Goal: Find specific page/section: Find specific page/section

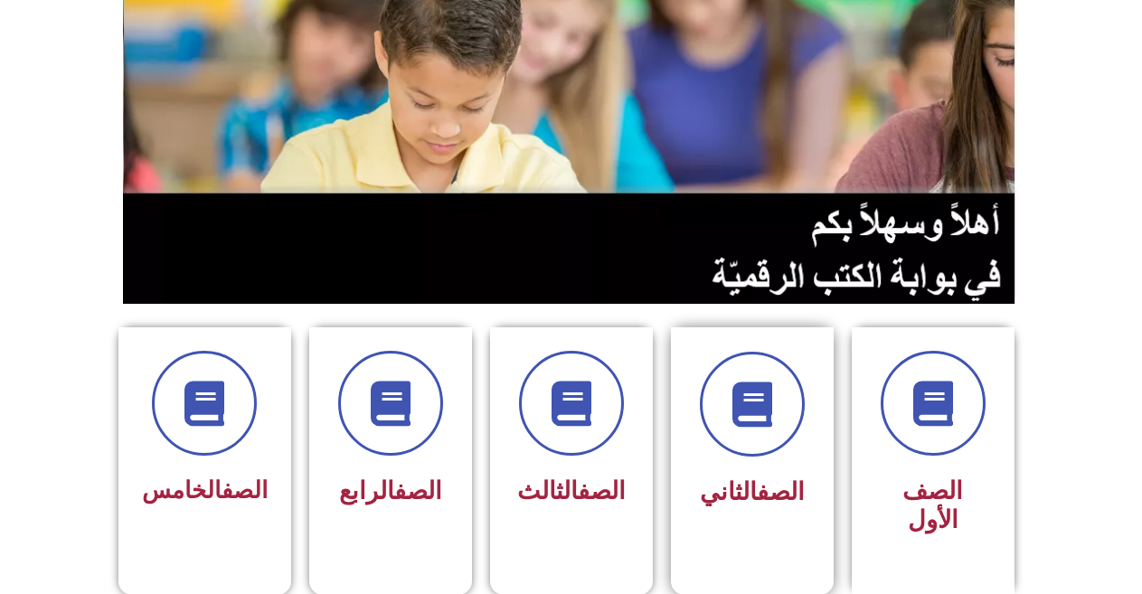
scroll to position [181, 0]
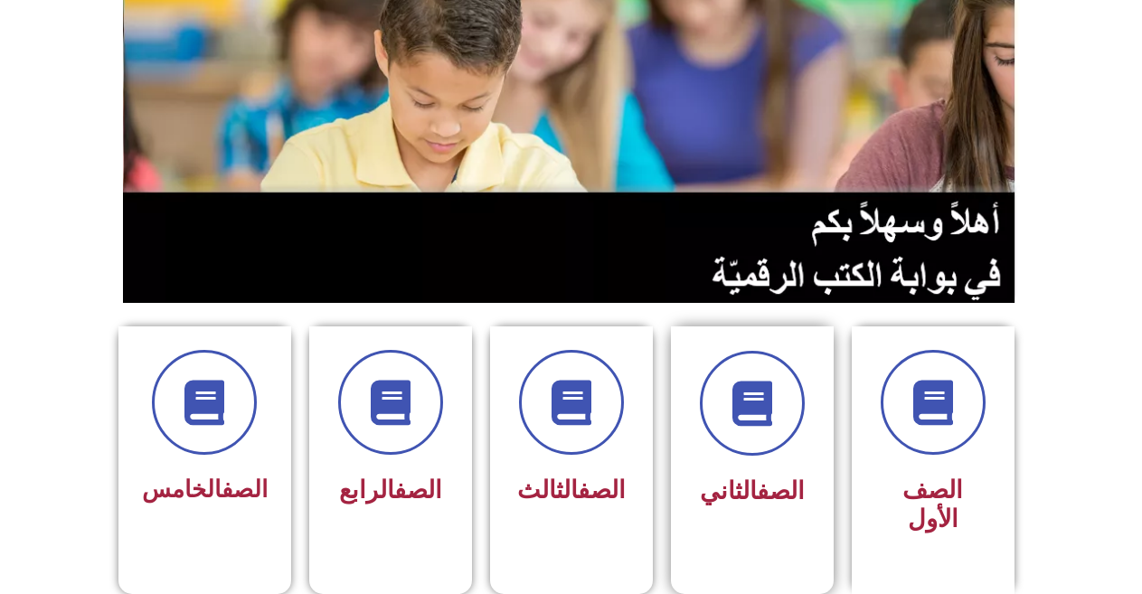
click at [716, 446] on div at bounding box center [753, 403] width 114 height 105
drag, startPoint x: 826, startPoint y: 460, endPoint x: 807, endPoint y: 573, distance: 114.7
click at [825, 460] on div "الصف الثاني" at bounding box center [752, 446] width 163 height 238
click at [760, 426] on icon at bounding box center [752, 404] width 50 height 50
click at [741, 430] on span at bounding box center [753, 404] width 116 height 116
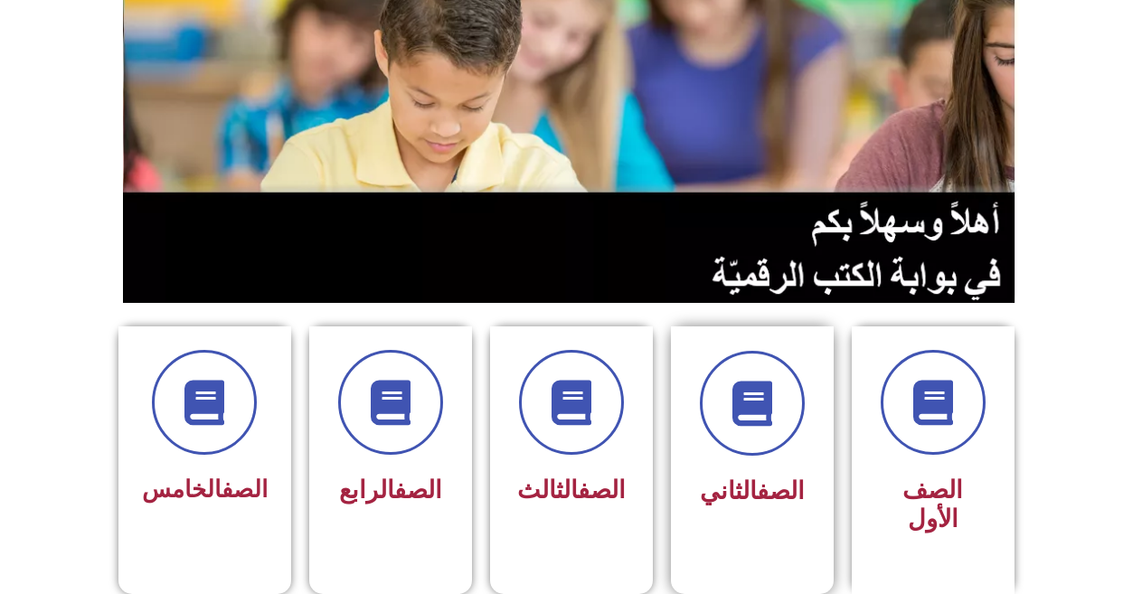
click at [779, 479] on link "الصف" at bounding box center [781, 491] width 48 height 29
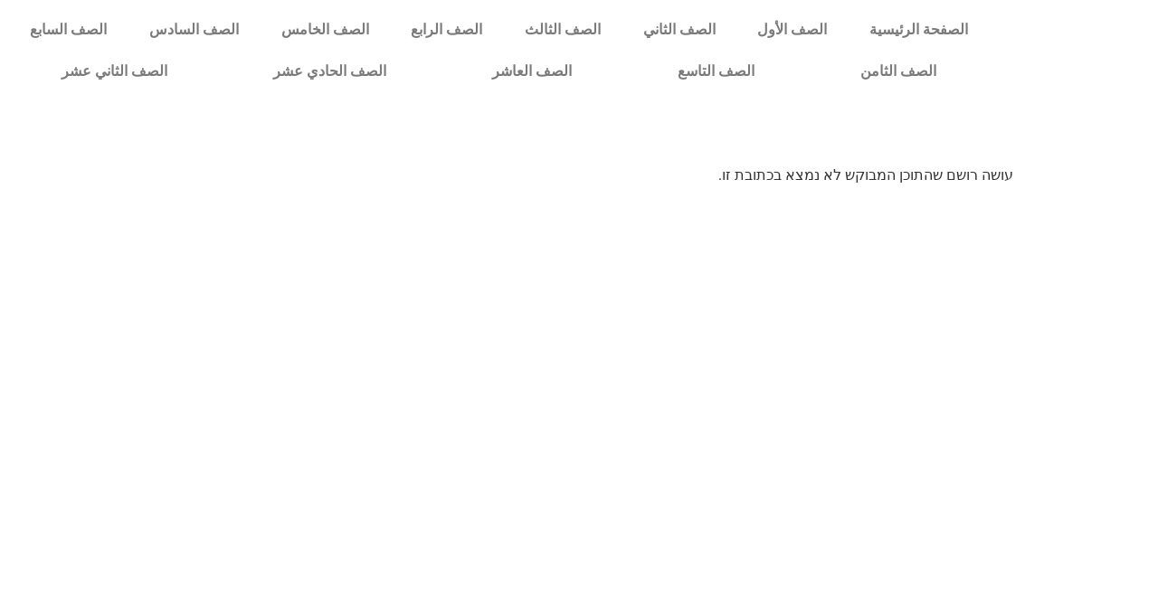
scroll to position [0, 50]
click at [728, 32] on link "الصف الثاني" at bounding box center [678, 30] width 115 height 42
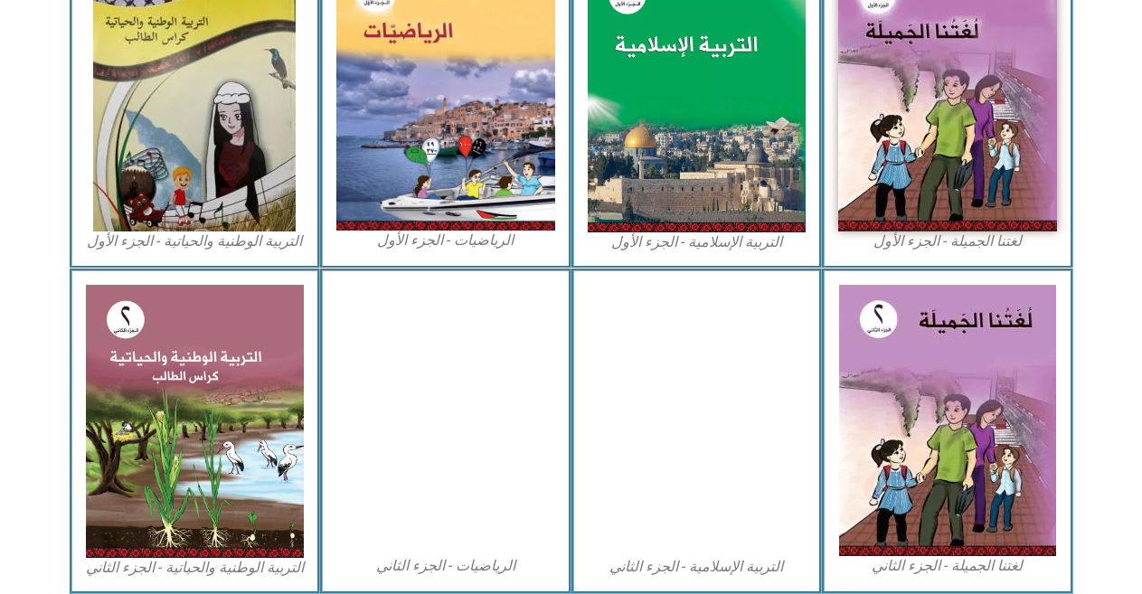
scroll to position [633, 0]
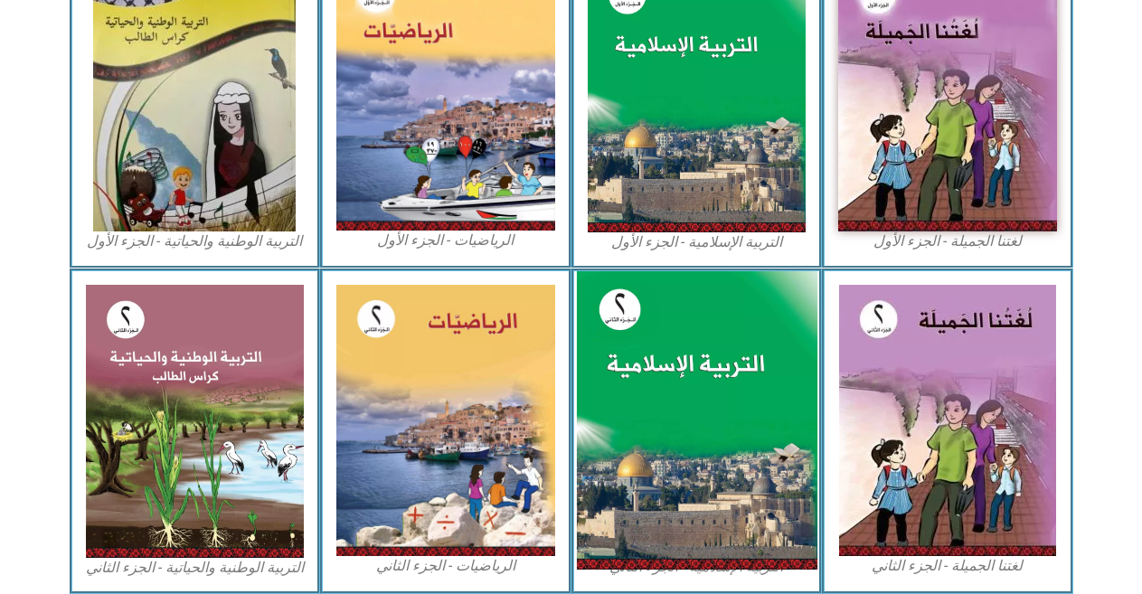
click at [687, 390] on img at bounding box center [696, 420] width 241 height 299
click at [621, 405] on img at bounding box center [696, 420] width 241 height 299
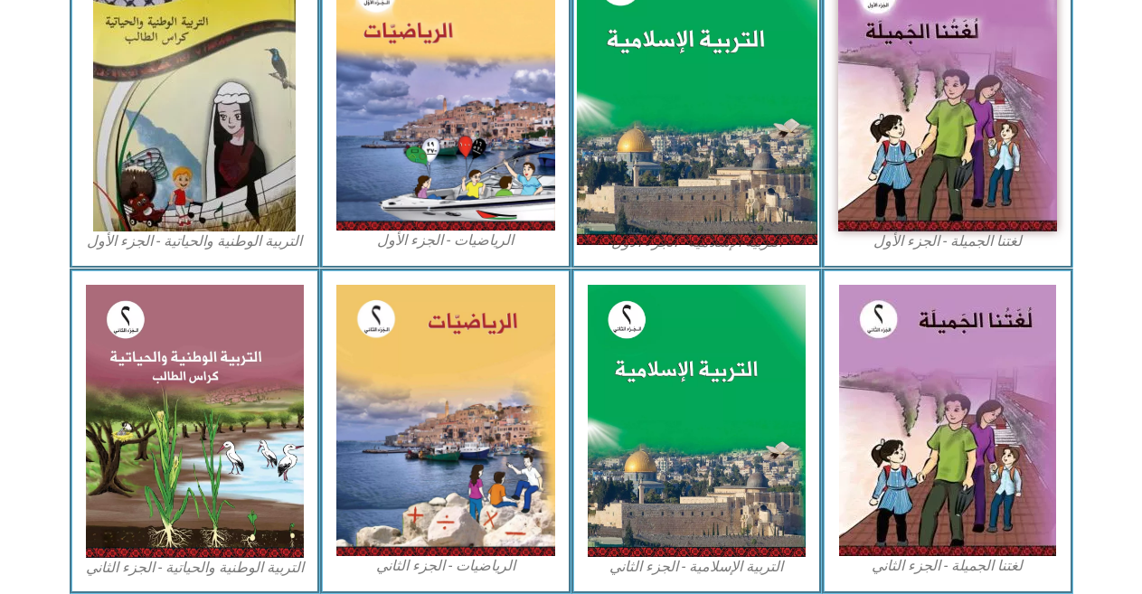
click at [721, 153] on img at bounding box center [696, 96] width 241 height 299
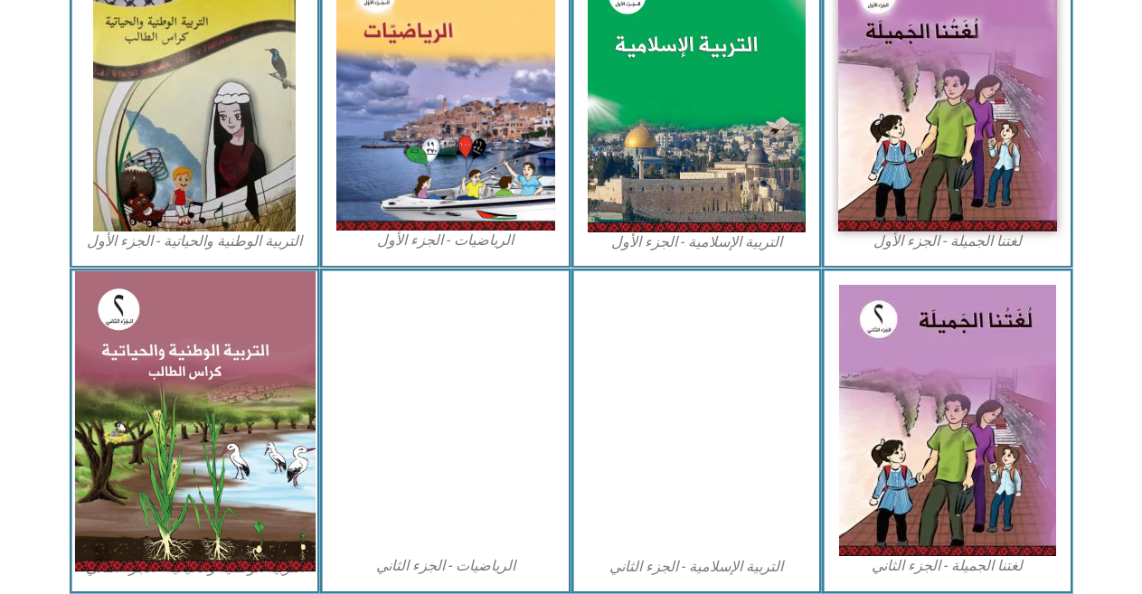
scroll to position [0, 50]
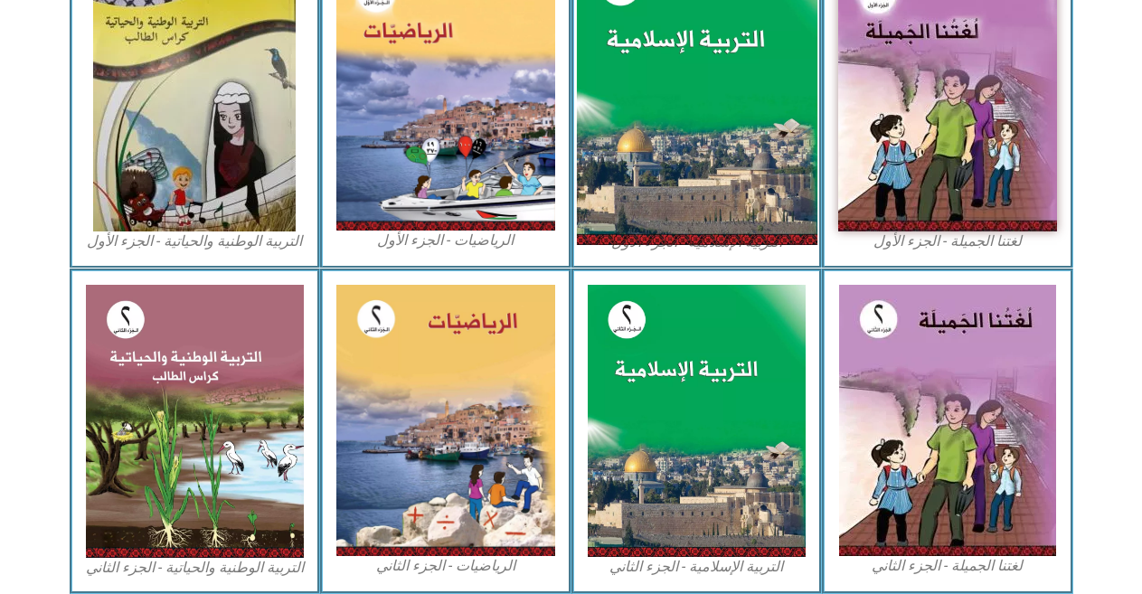
click at [672, 124] on img at bounding box center [696, 96] width 241 height 299
click at [647, 177] on img at bounding box center [696, 96] width 241 height 299
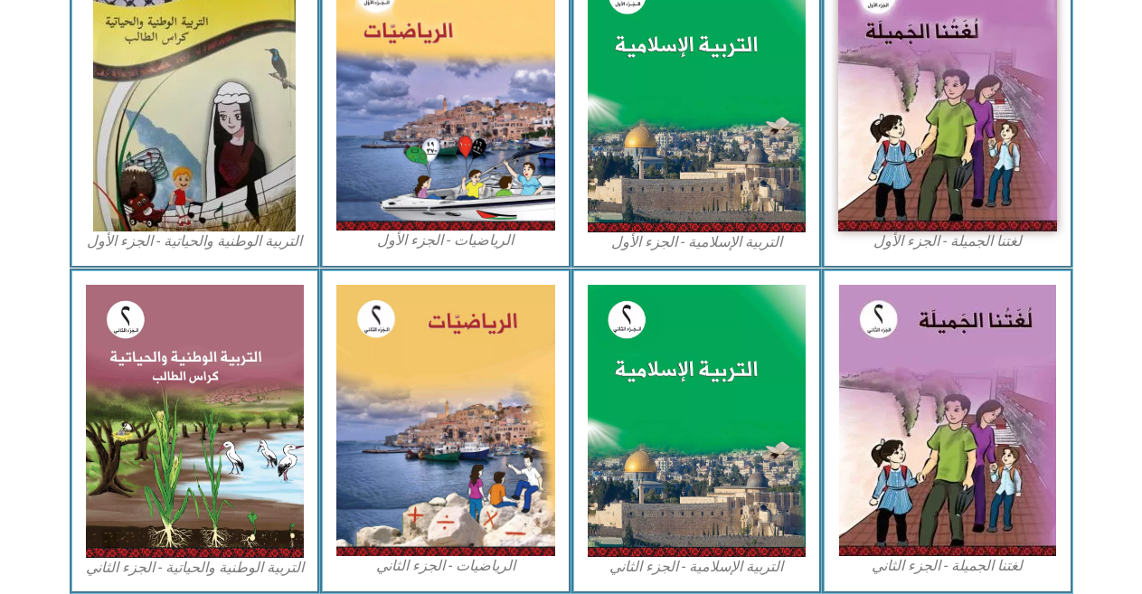
click at [674, 251] on figcaption "التربية الإسلامية - الجزء الأول" at bounding box center [697, 242] width 219 height 20
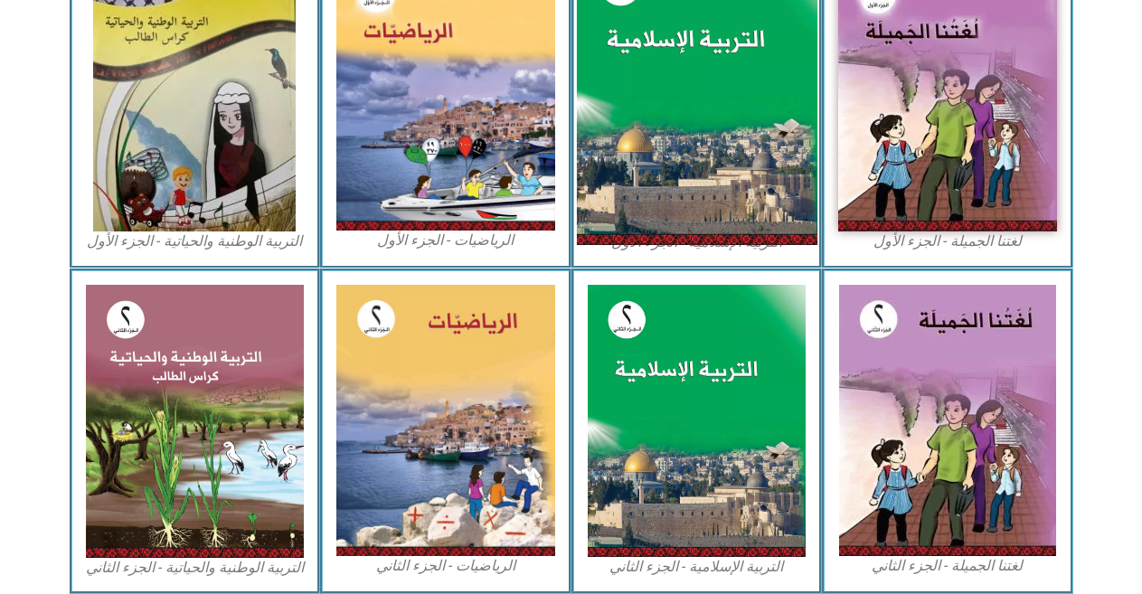
click at [683, 207] on img at bounding box center [696, 96] width 241 height 299
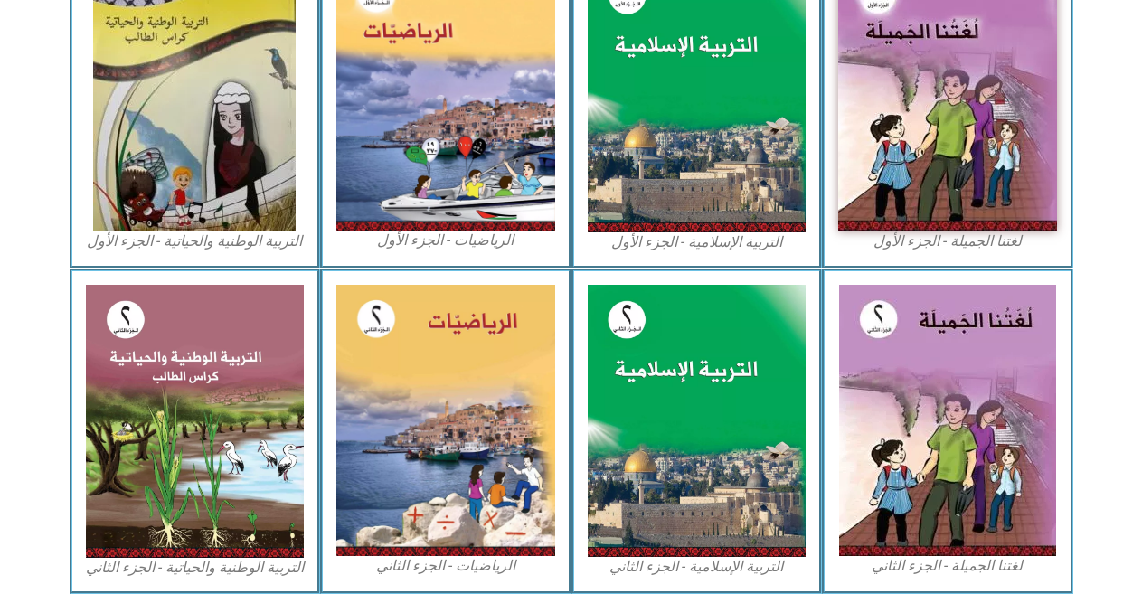
scroll to position [0, 50]
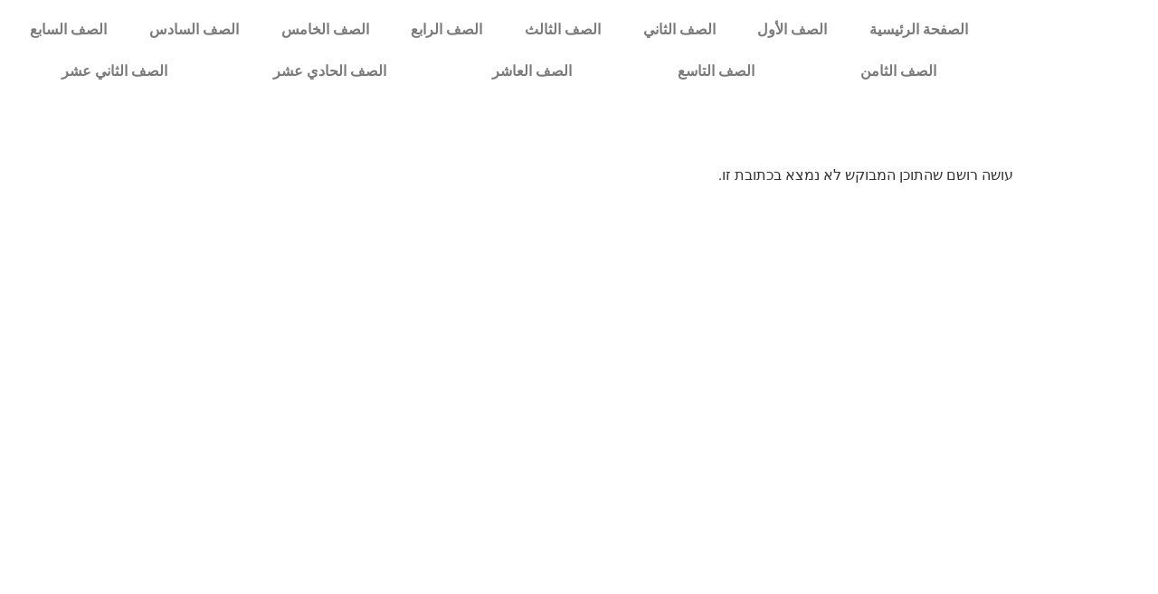
scroll to position [0, 50]
click at [704, 18] on link "الصف الثاني" at bounding box center [678, 30] width 115 height 42
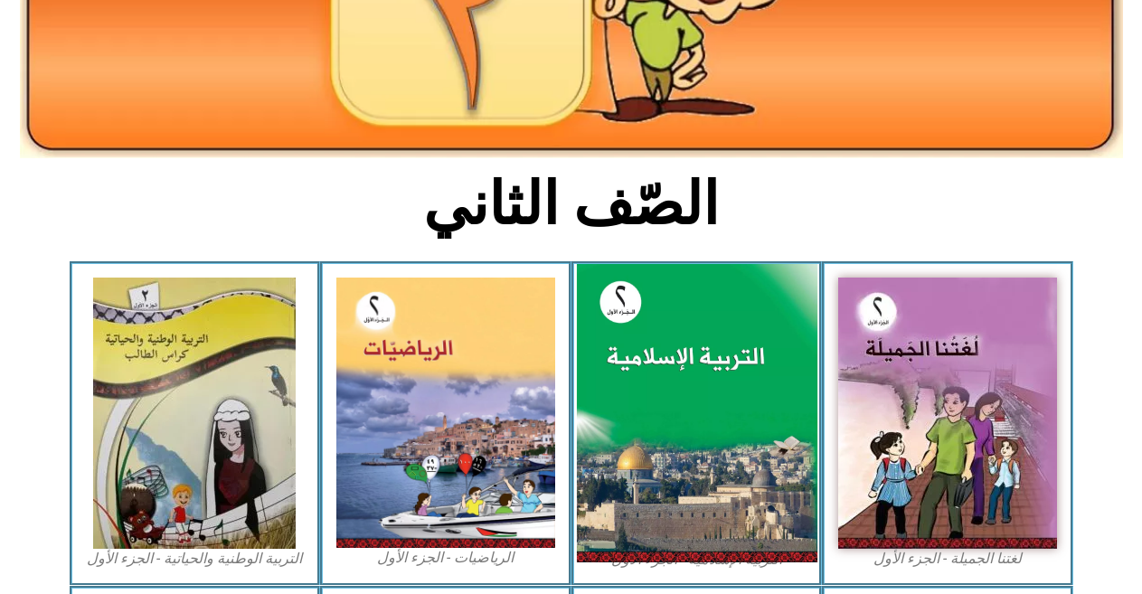
scroll to position [362, 0]
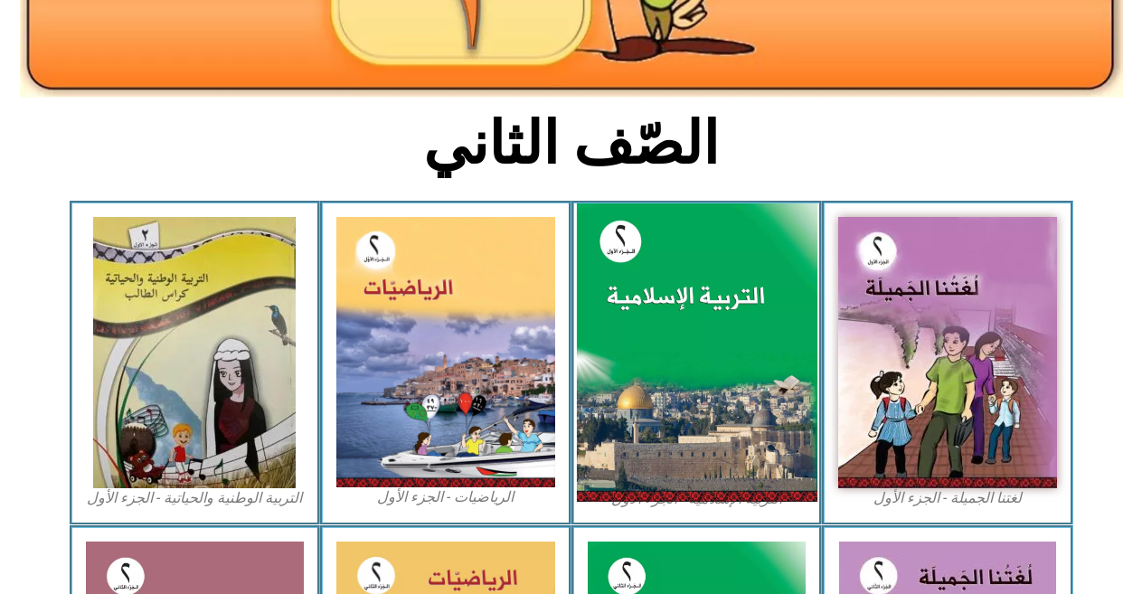
click at [741, 315] on img at bounding box center [696, 353] width 241 height 299
click at [721, 325] on img at bounding box center [696, 353] width 241 height 299
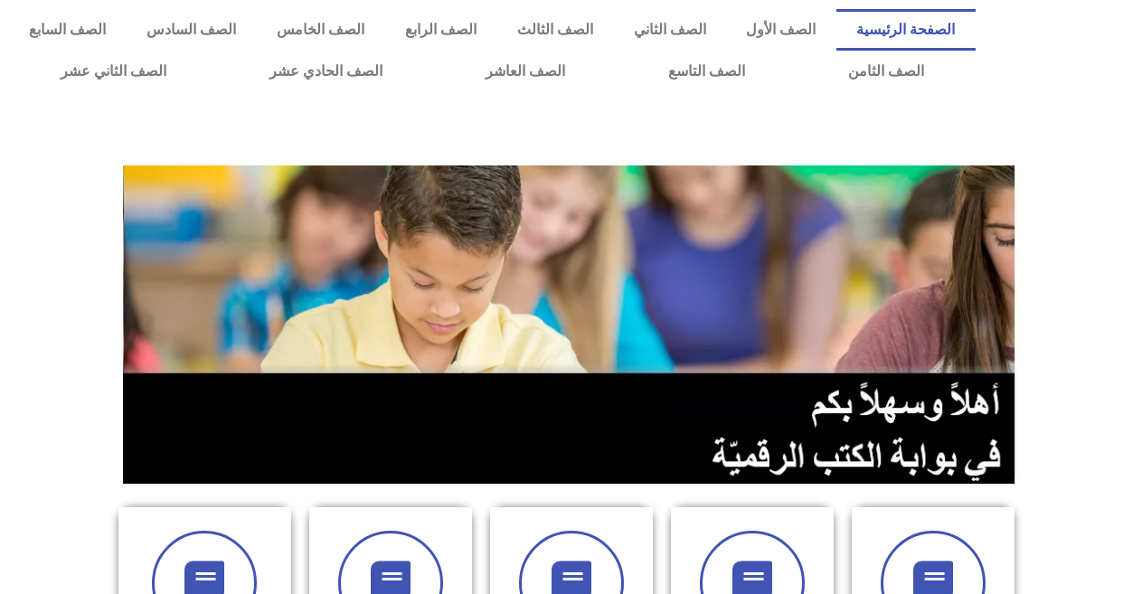
scroll to position [0, 50]
click at [683, 15] on link "الصف الثاني" at bounding box center [669, 30] width 113 height 42
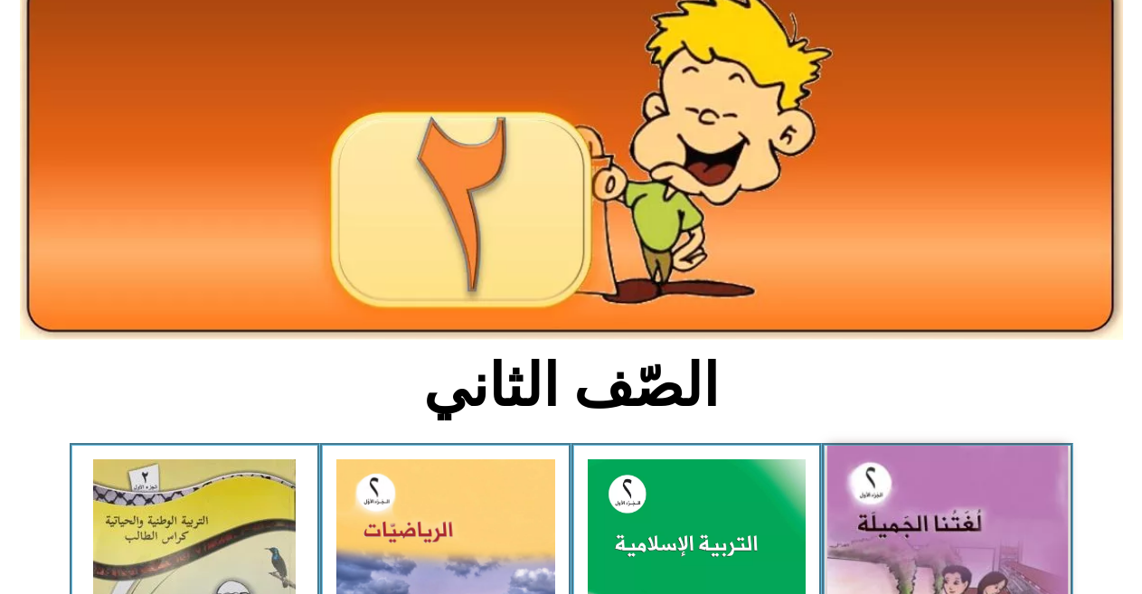
scroll to position [271, 0]
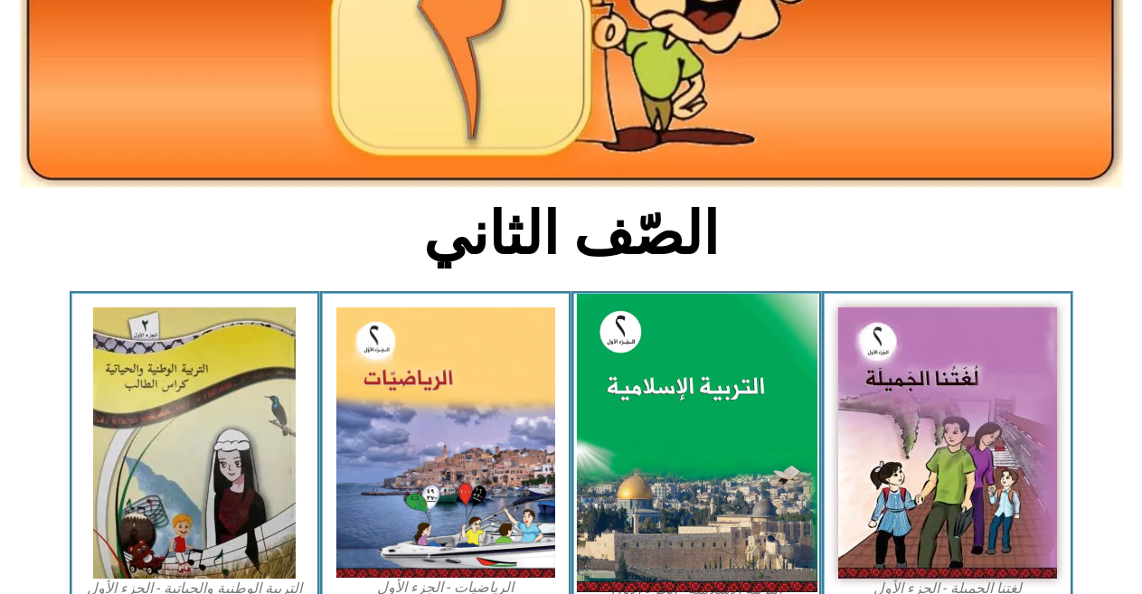
click at [718, 449] on img at bounding box center [696, 443] width 241 height 299
click at [681, 393] on img at bounding box center [696, 443] width 241 height 299
click at [680, 392] on img at bounding box center [696, 443] width 241 height 299
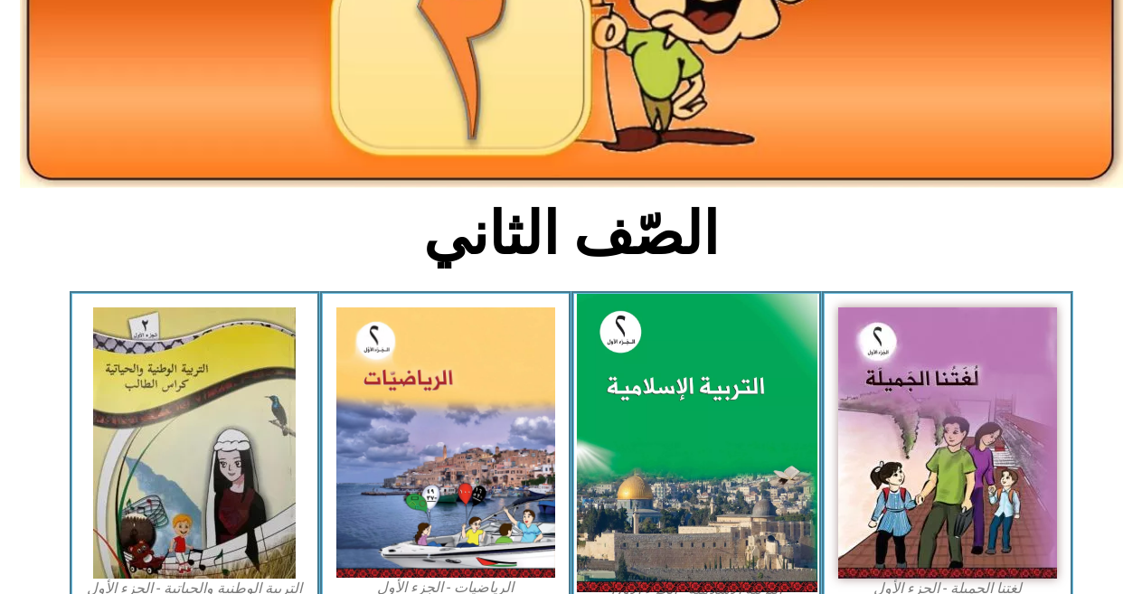
click at [681, 390] on img at bounding box center [696, 443] width 241 height 299
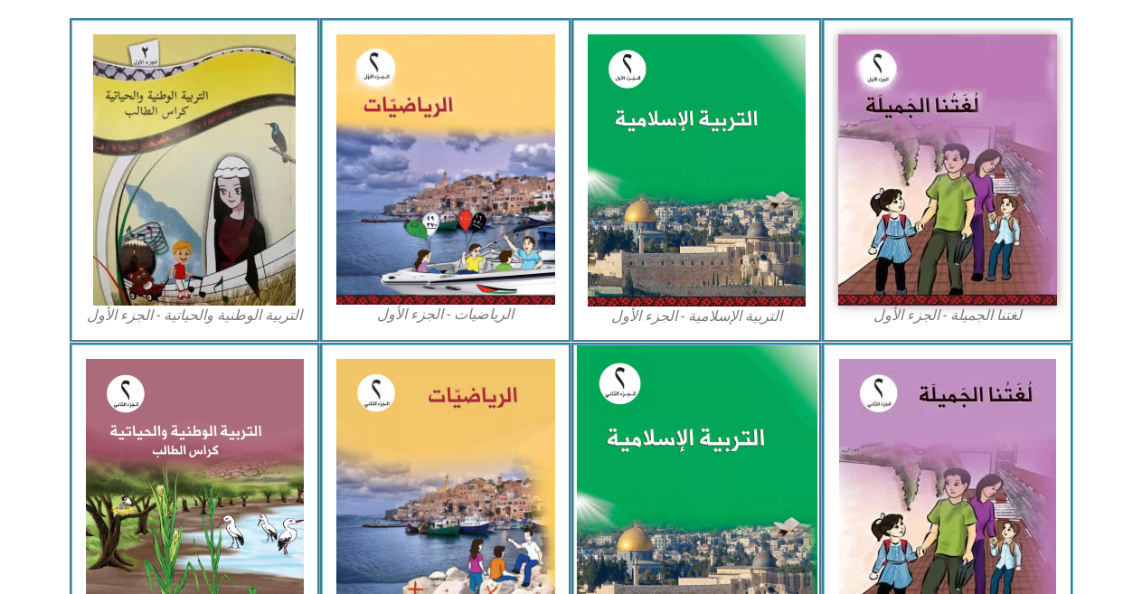
scroll to position [633, 0]
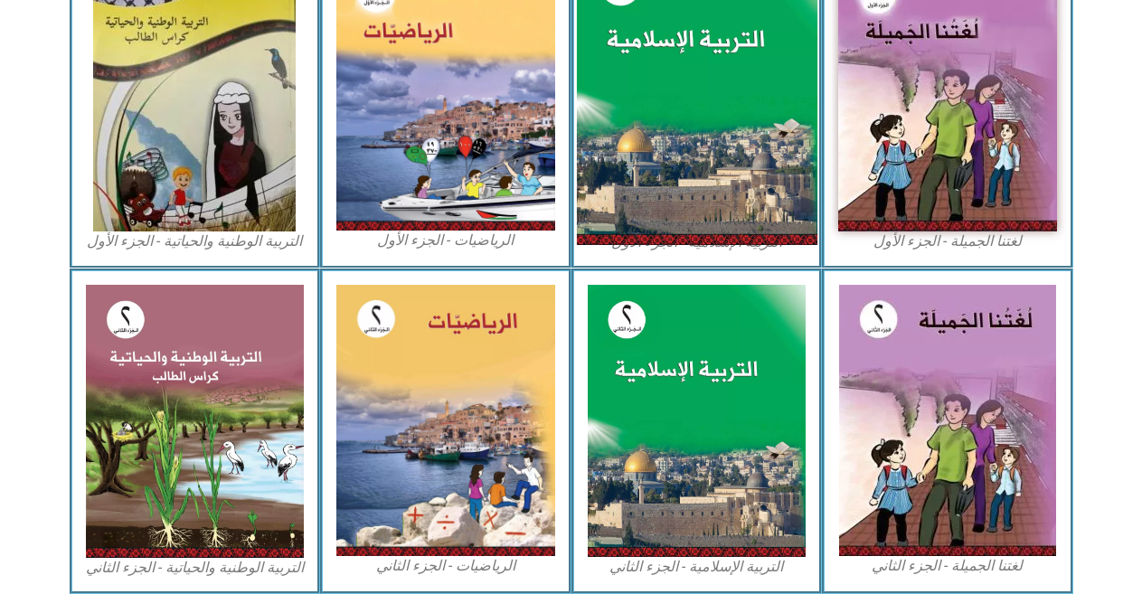
click at [729, 198] on img at bounding box center [696, 96] width 241 height 299
click at [674, 132] on img at bounding box center [696, 96] width 241 height 299
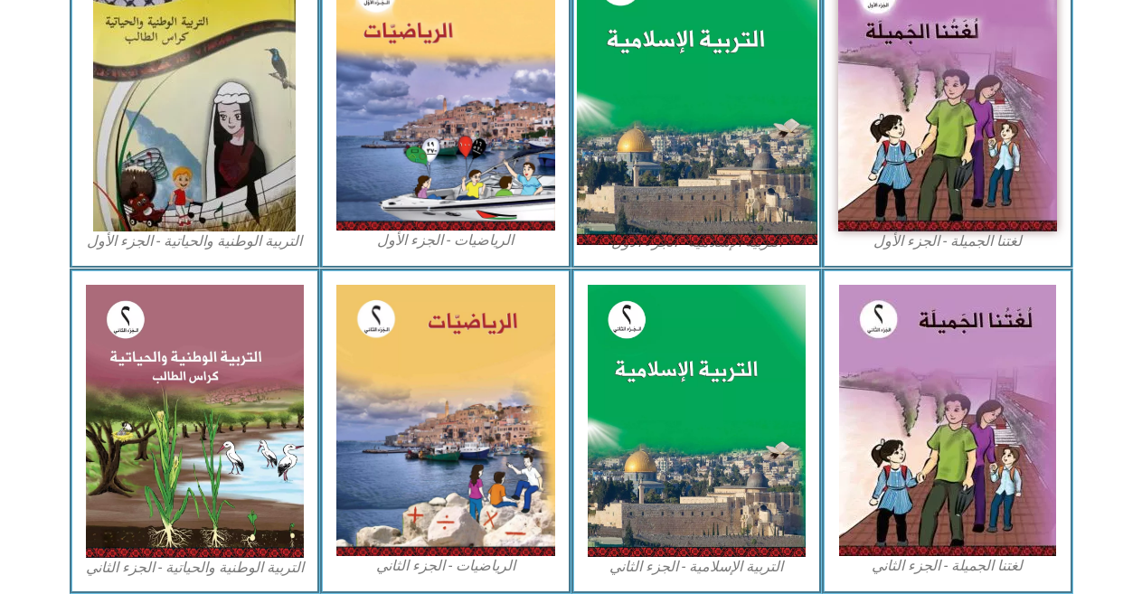
click at [674, 132] on img at bounding box center [696, 96] width 241 height 299
click at [676, 130] on img at bounding box center [696, 96] width 241 height 299
drag, startPoint x: 676, startPoint y: 129, endPoint x: 682, endPoint y: 118, distance: 12.6
click at [679, 124] on img at bounding box center [696, 96] width 241 height 299
click at [685, 114] on img at bounding box center [696, 96] width 241 height 299
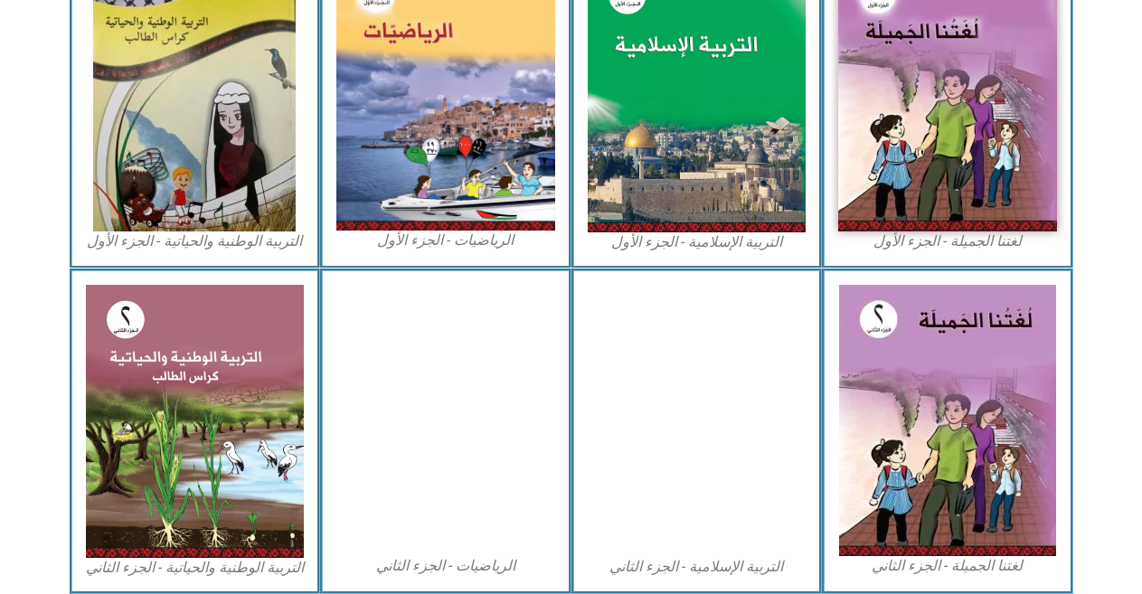
scroll to position [0, 50]
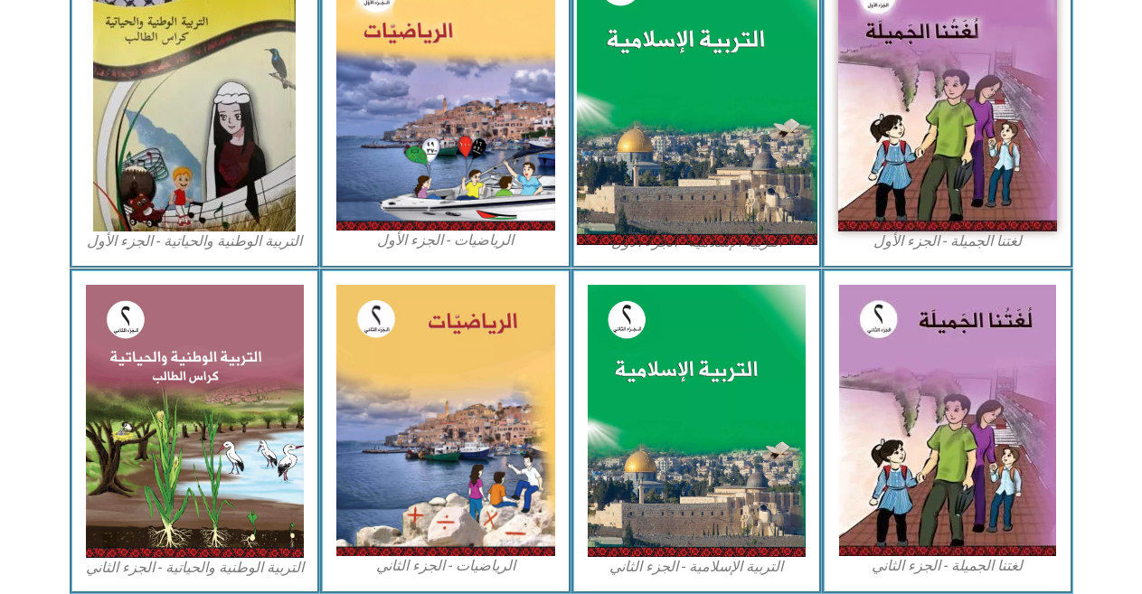
click at [729, 166] on img at bounding box center [696, 96] width 241 height 299
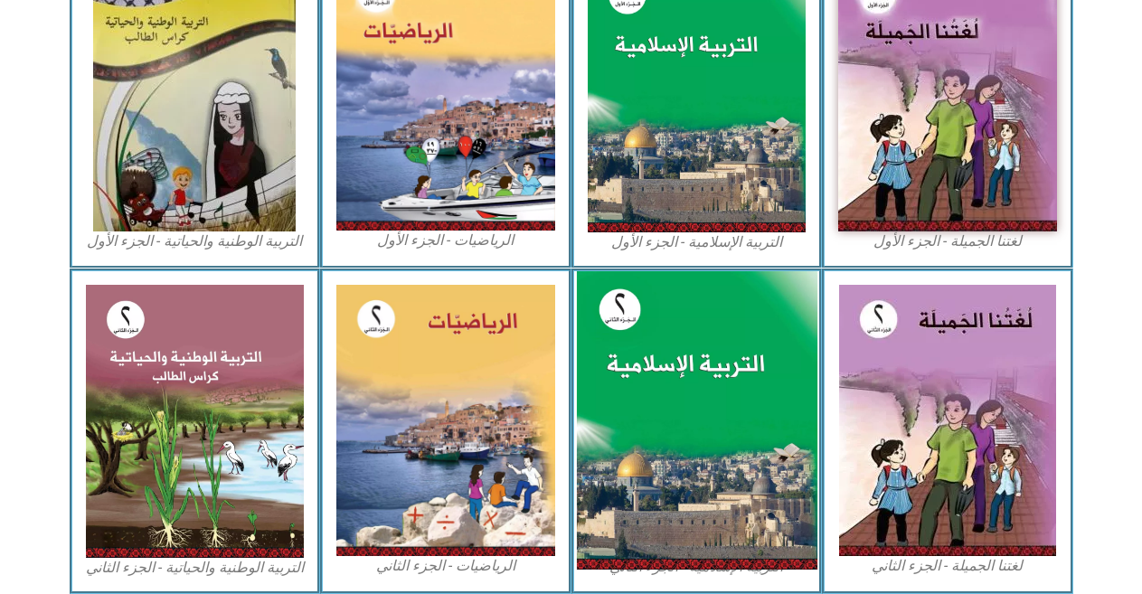
click at [628, 411] on img at bounding box center [696, 420] width 241 height 299
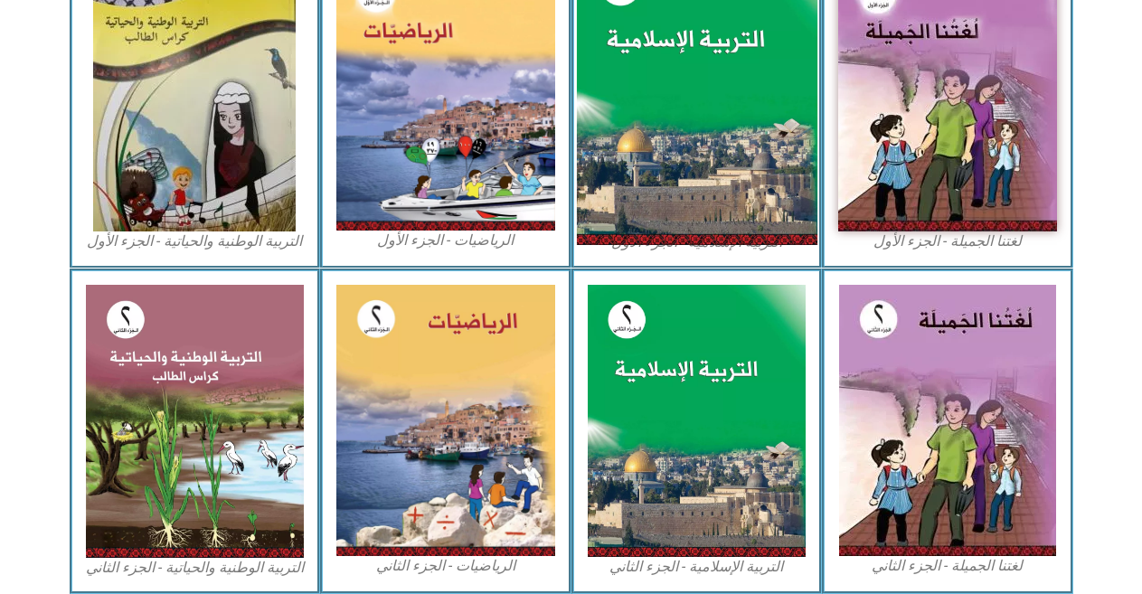
click at [744, 141] on img at bounding box center [696, 96] width 241 height 299
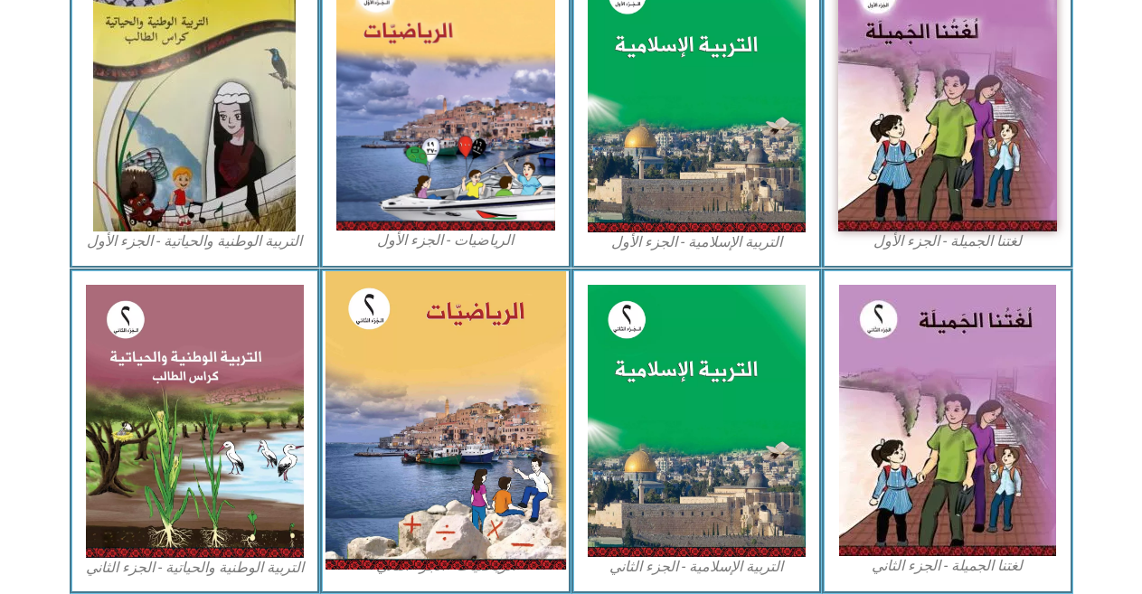
click at [410, 452] on img at bounding box center [446, 420] width 241 height 299
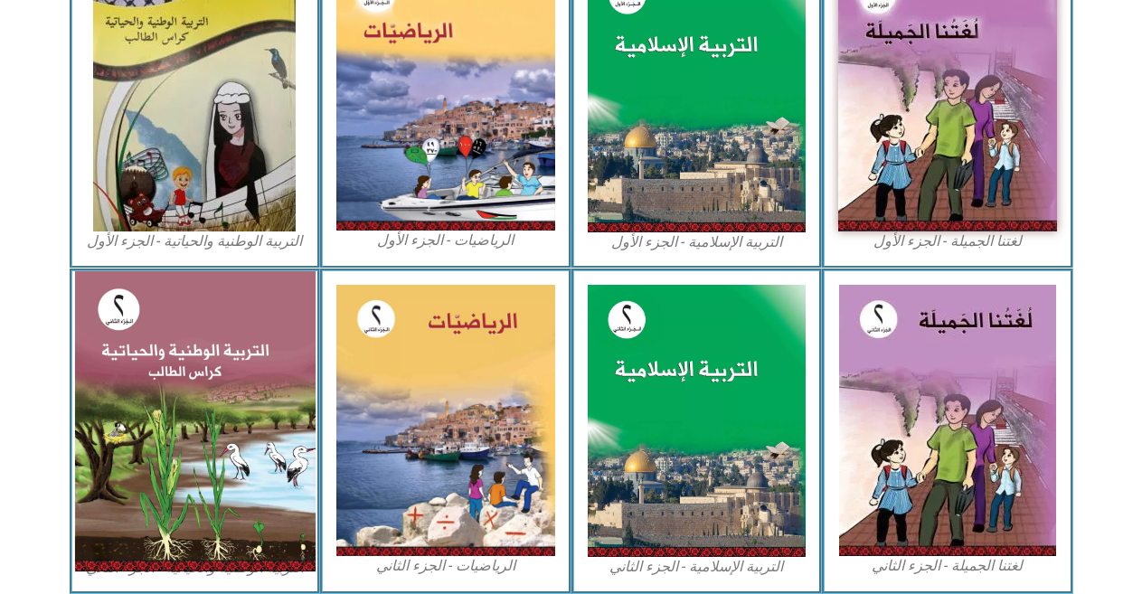
click at [200, 416] on img at bounding box center [194, 421] width 241 height 300
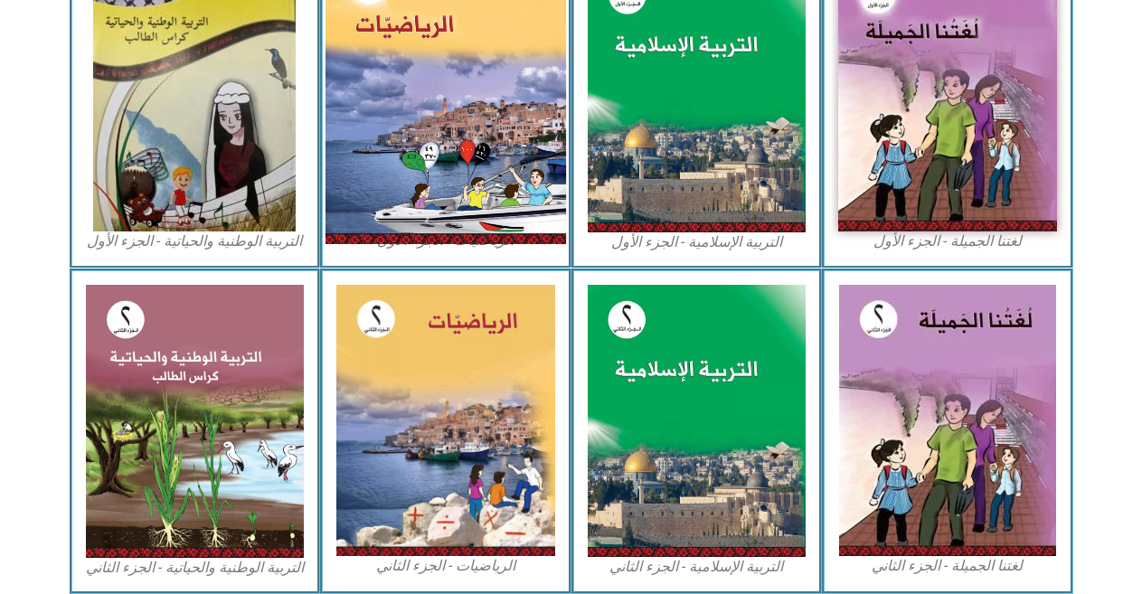
click at [484, 178] on img at bounding box center [446, 96] width 241 height 298
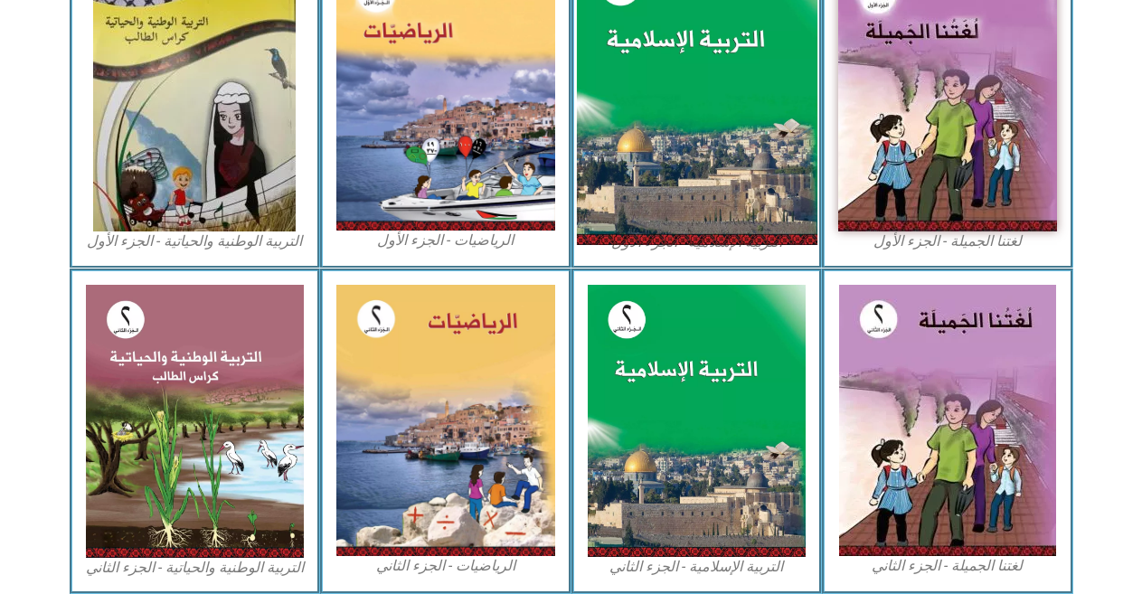
click at [736, 106] on img at bounding box center [696, 96] width 241 height 299
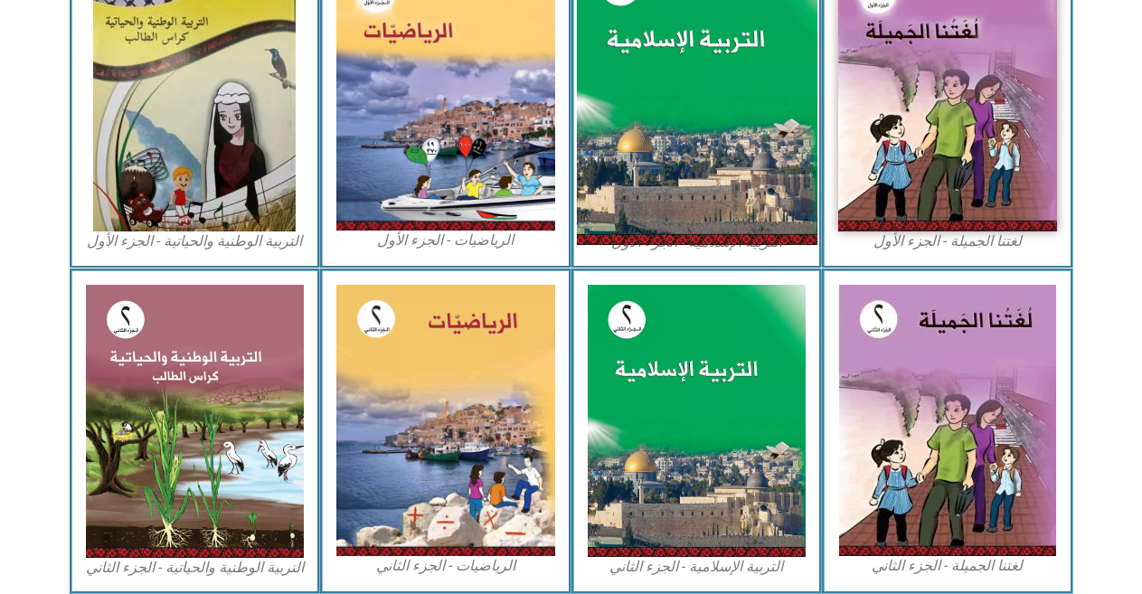
click at [736, 106] on img at bounding box center [696, 96] width 241 height 299
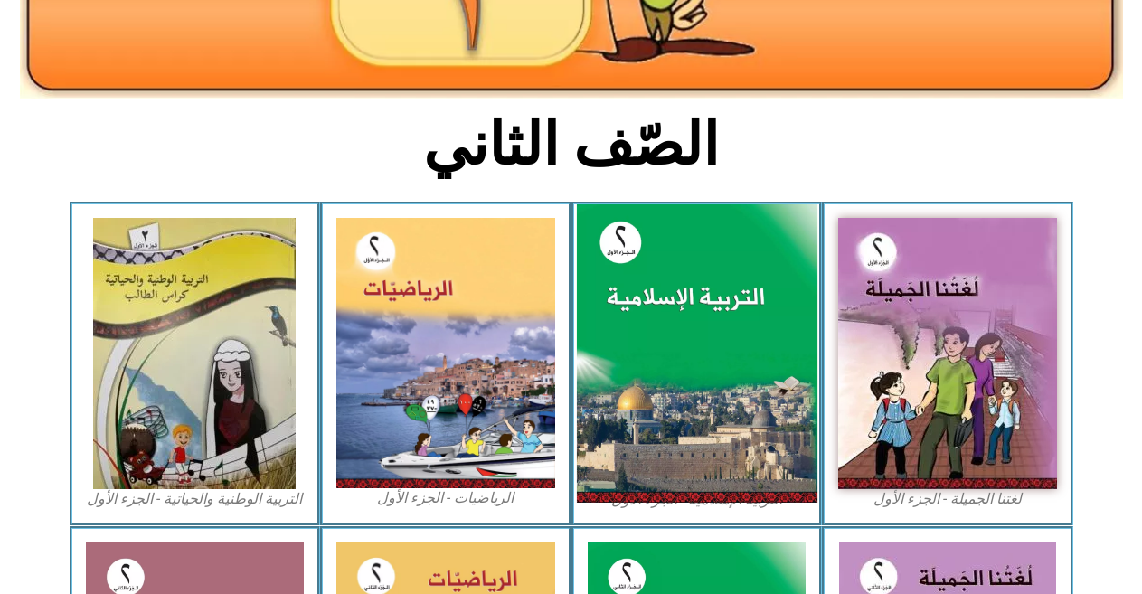
click at [701, 291] on img at bounding box center [696, 353] width 241 height 299
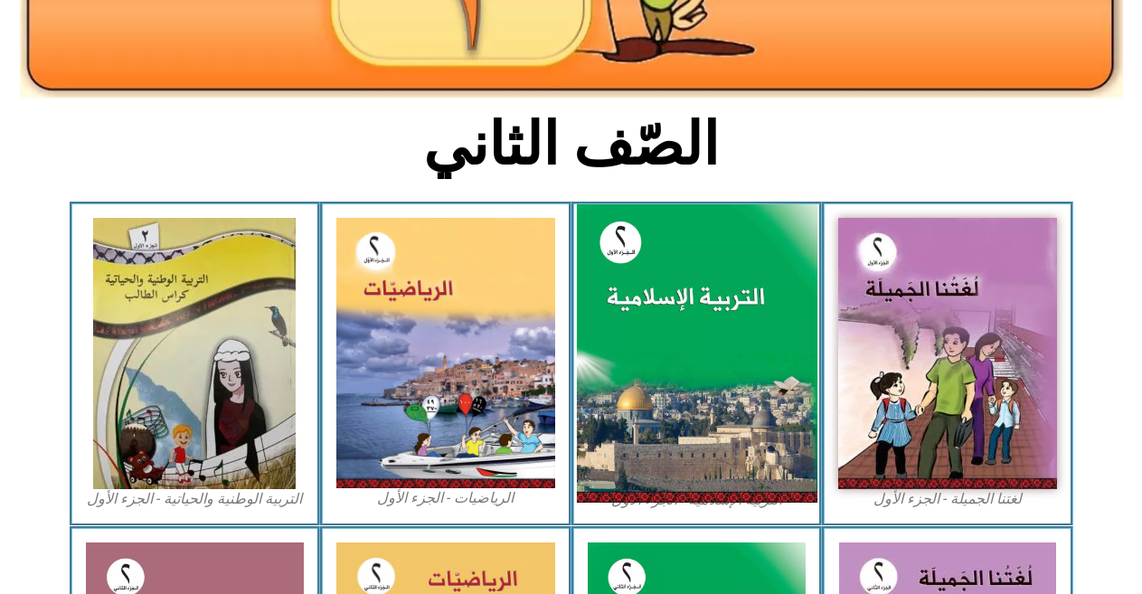
drag, startPoint x: 701, startPoint y: 291, endPoint x: 706, endPoint y: 280, distance: 12.6
click at [702, 286] on img at bounding box center [696, 353] width 241 height 299
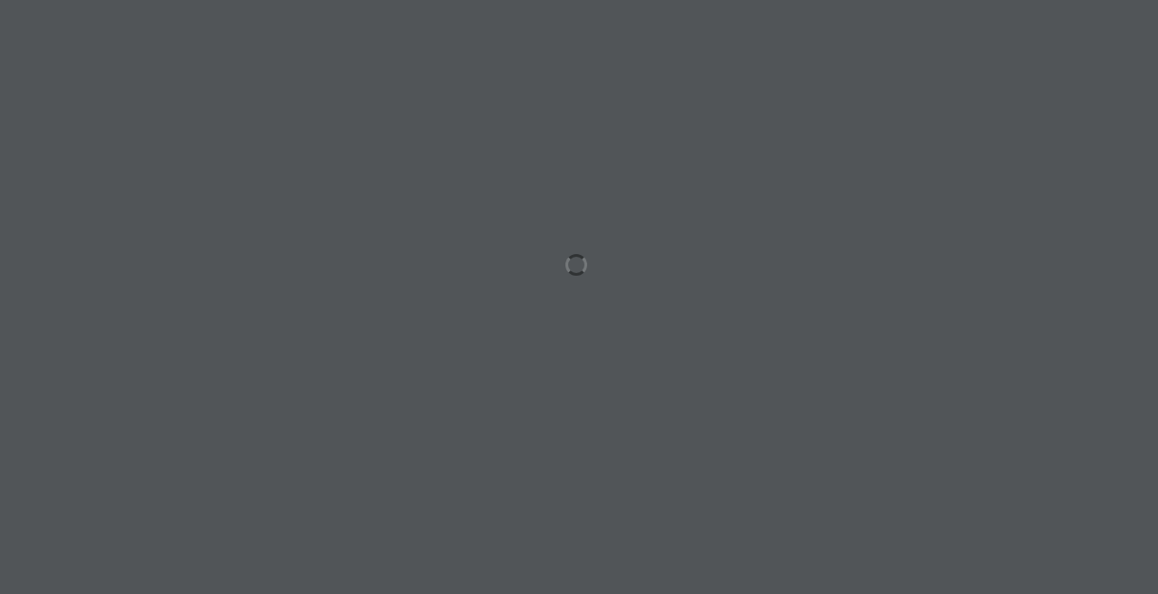
scroll to position [0, 50]
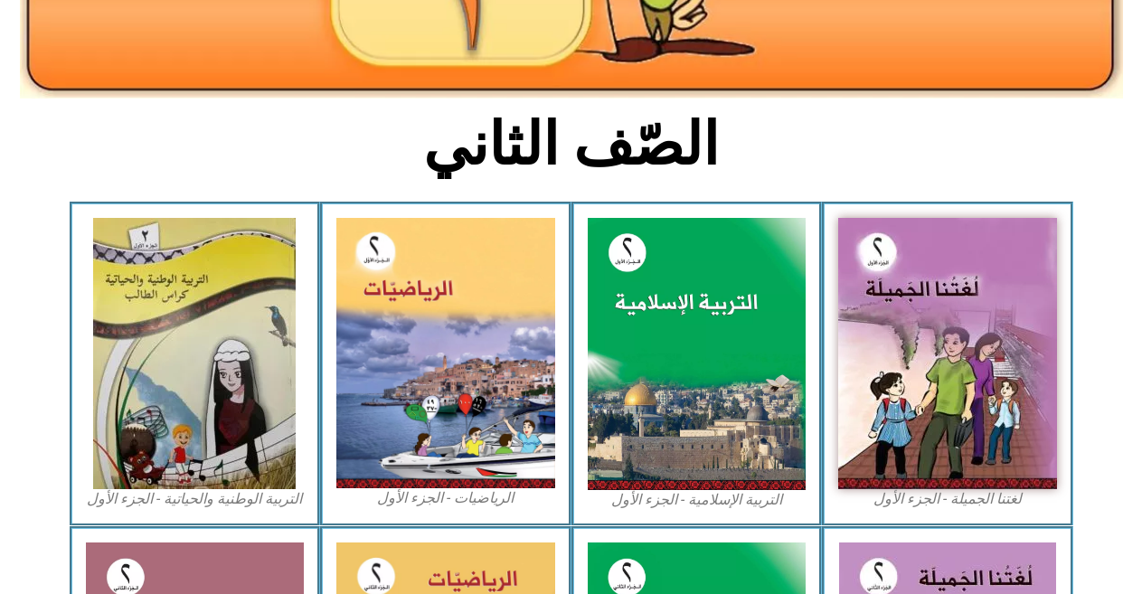
scroll to position [0, 50]
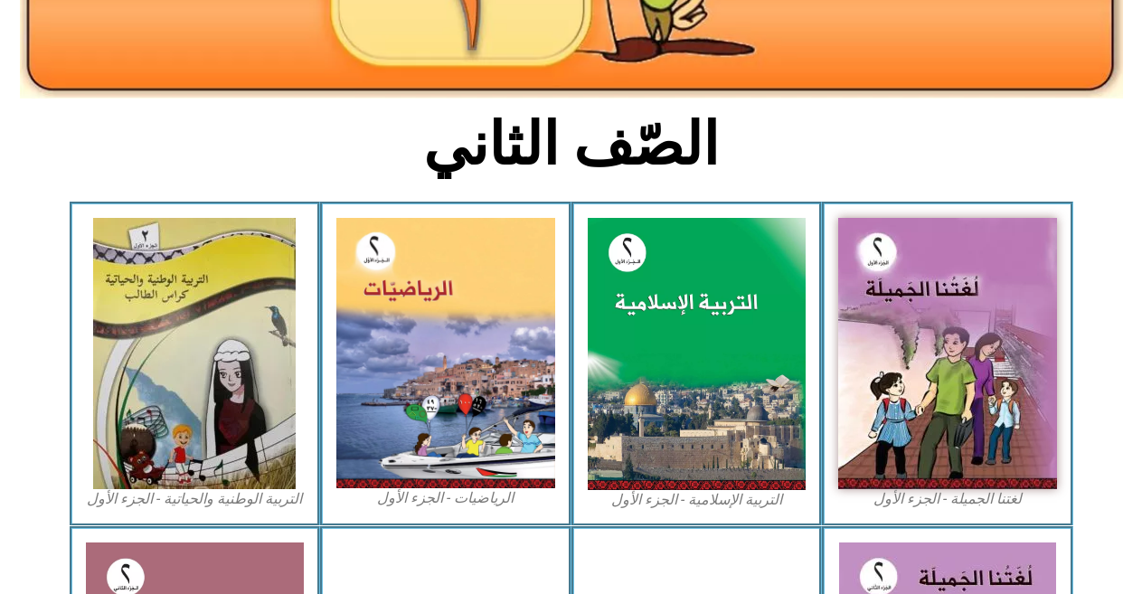
scroll to position [0, 50]
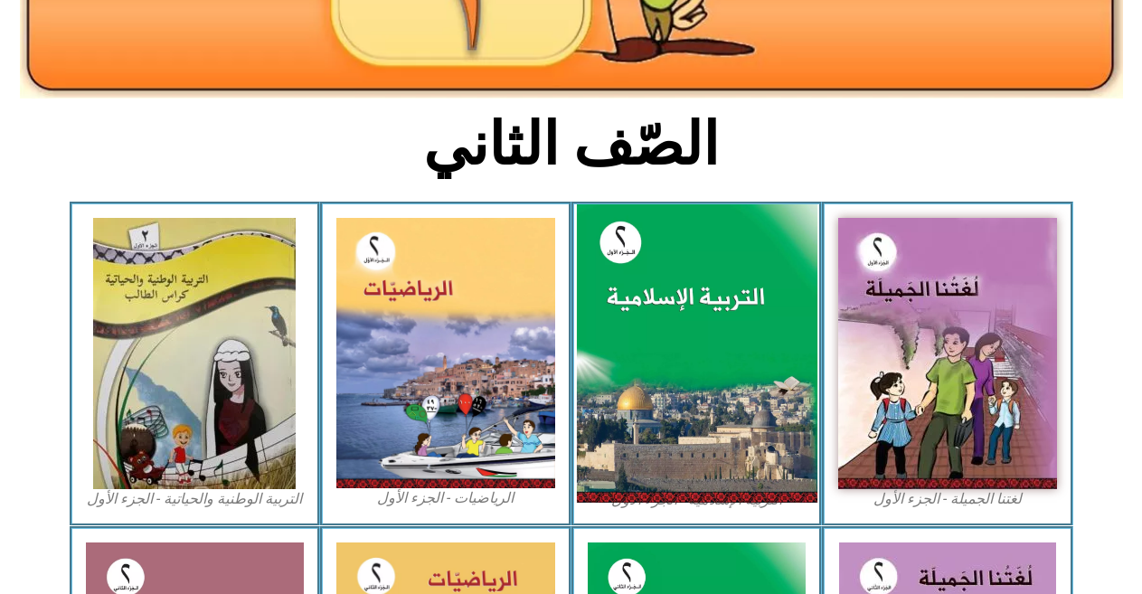
click at [732, 270] on img at bounding box center [696, 353] width 241 height 299
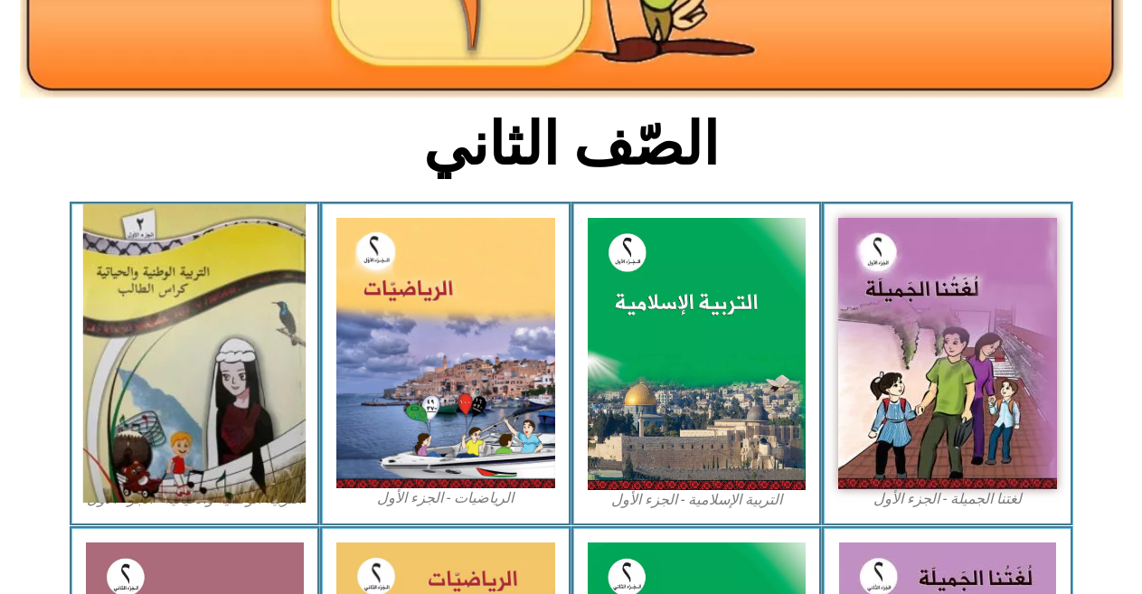
click at [123, 330] on img at bounding box center [194, 353] width 223 height 299
click at [171, 336] on img at bounding box center [194, 353] width 223 height 299
drag, startPoint x: 171, startPoint y: 336, endPoint x: 389, endPoint y: 235, distance: 240.4
click at [171, 335] on img at bounding box center [194, 353] width 223 height 299
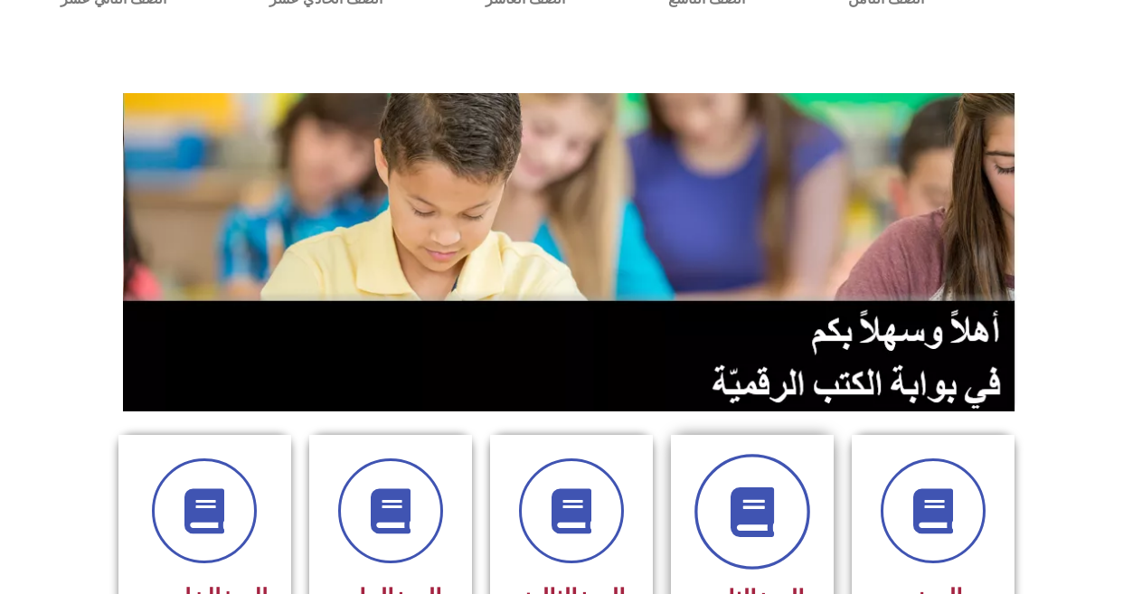
scroll to position [181, 0]
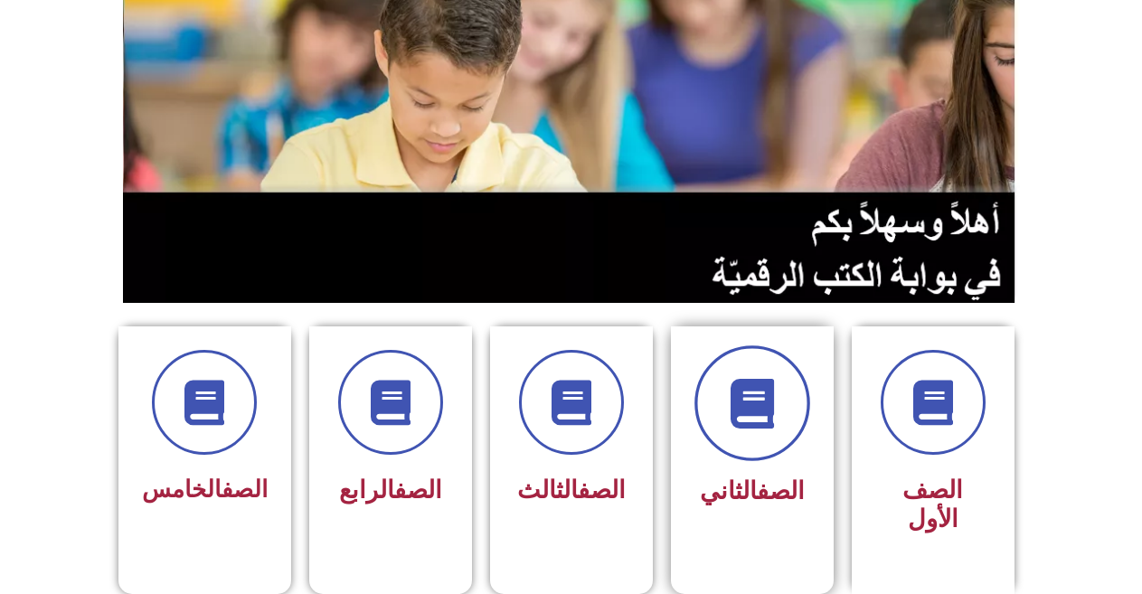
click at [772, 405] on icon at bounding box center [752, 404] width 50 height 50
click at [717, 469] on div "الصف الثاني" at bounding box center [753, 491] width 114 height 45
click at [776, 392] on icon at bounding box center [752, 404] width 50 height 50
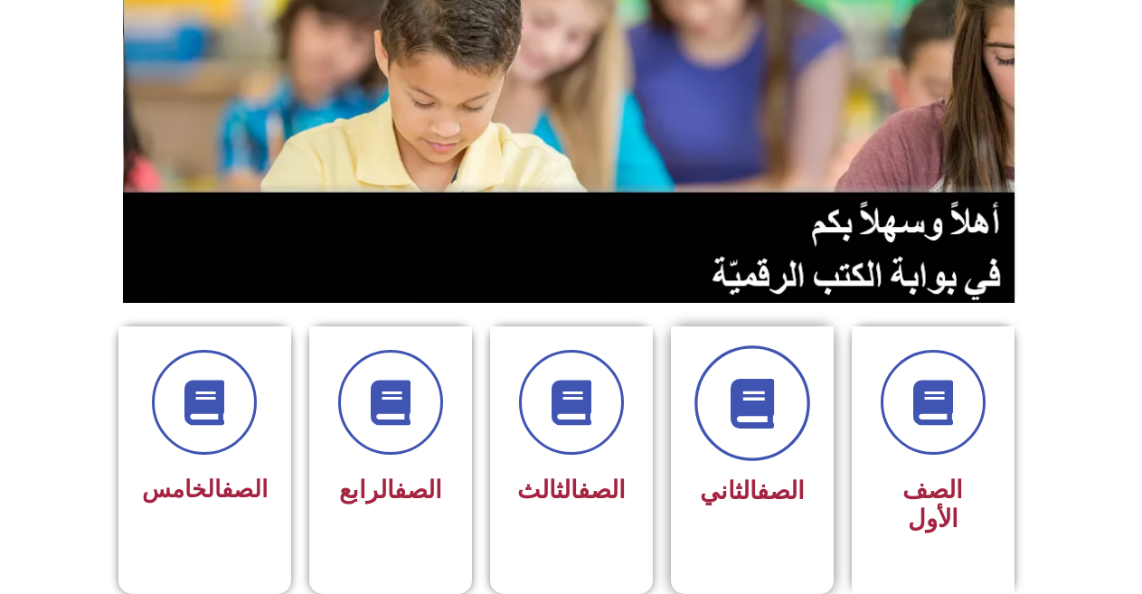
click at [776, 392] on icon at bounding box center [752, 404] width 50 height 50
drag, startPoint x: 776, startPoint y: 392, endPoint x: 696, endPoint y: 421, distance: 85.6
click at [771, 399] on icon at bounding box center [752, 404] width 50 height 50
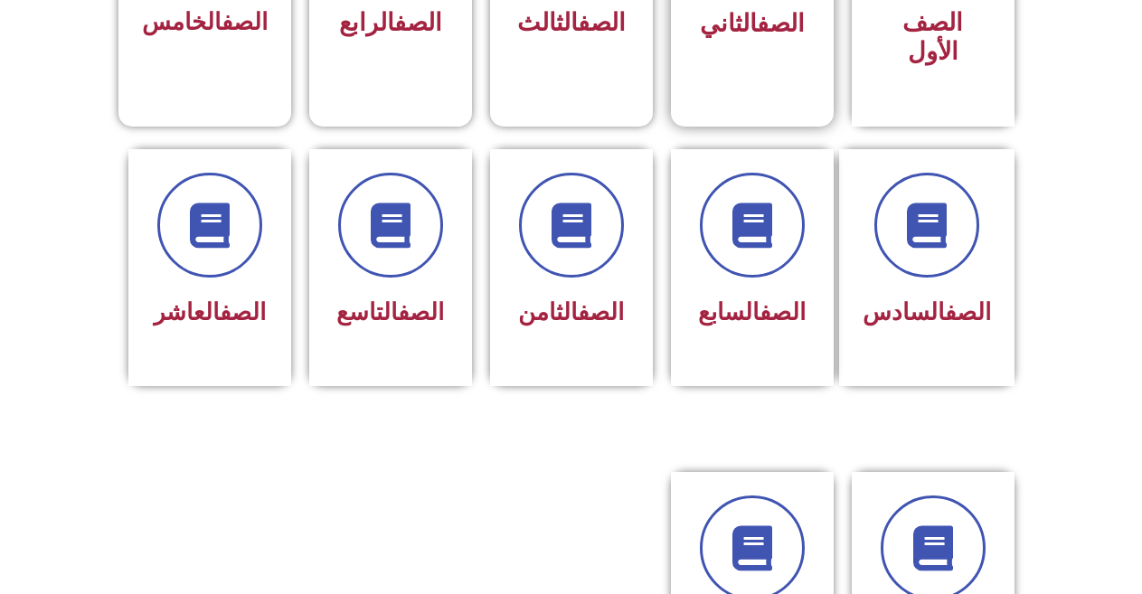
scroll to position [543, 0]
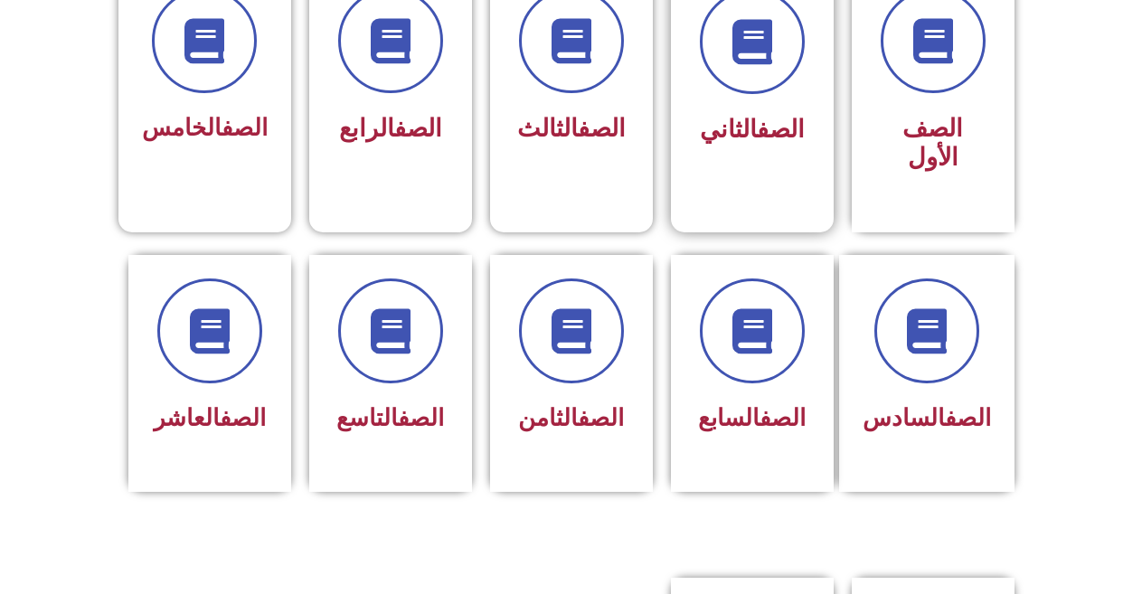
click at [686, 118] on div "الصف الثاني" at bounding box center [752, 85] width 163 height 240
click at [738, 73] on span at bounding box center [753, 42] width 116 height 116
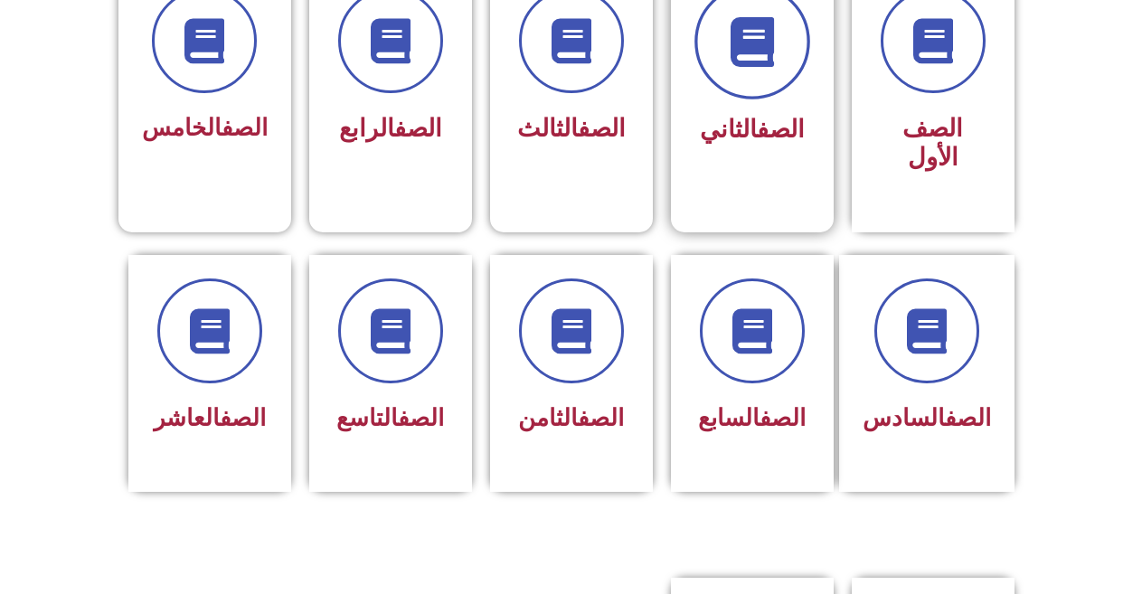
click at [738, 73] on span at bounding box center [753, 42] width 116 height 116
click at [787, 45] on span at bounding box center [753, 42] width 116 height 116
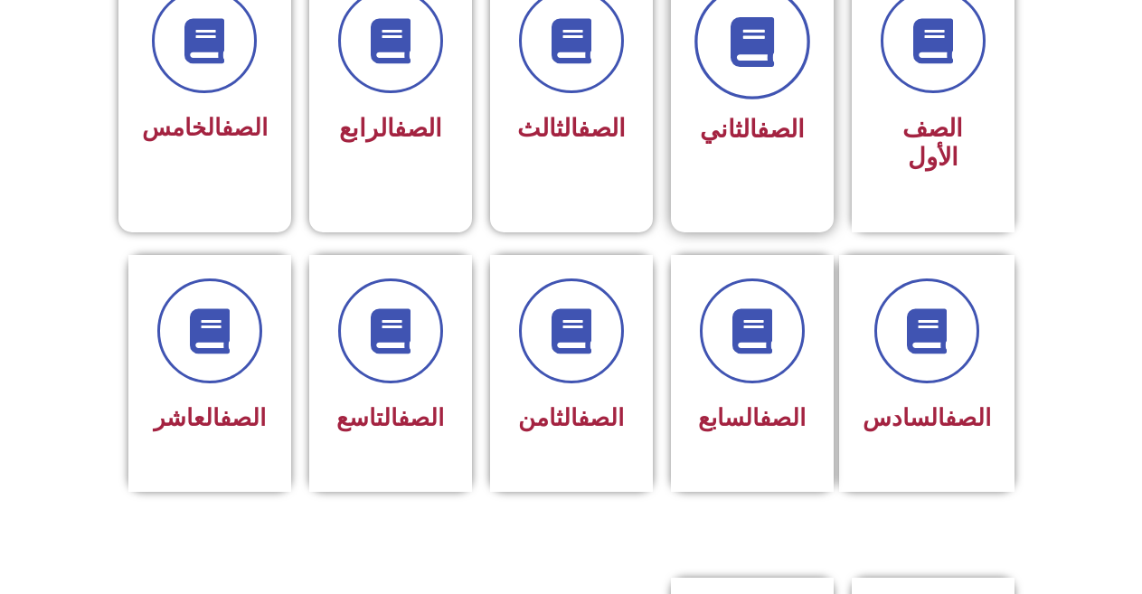
click at [787, 45] on span at bounding box center [753, 42] width 116 height 116
click at [723, 86] on div at bounding box center [753, 41] width 114 height 105
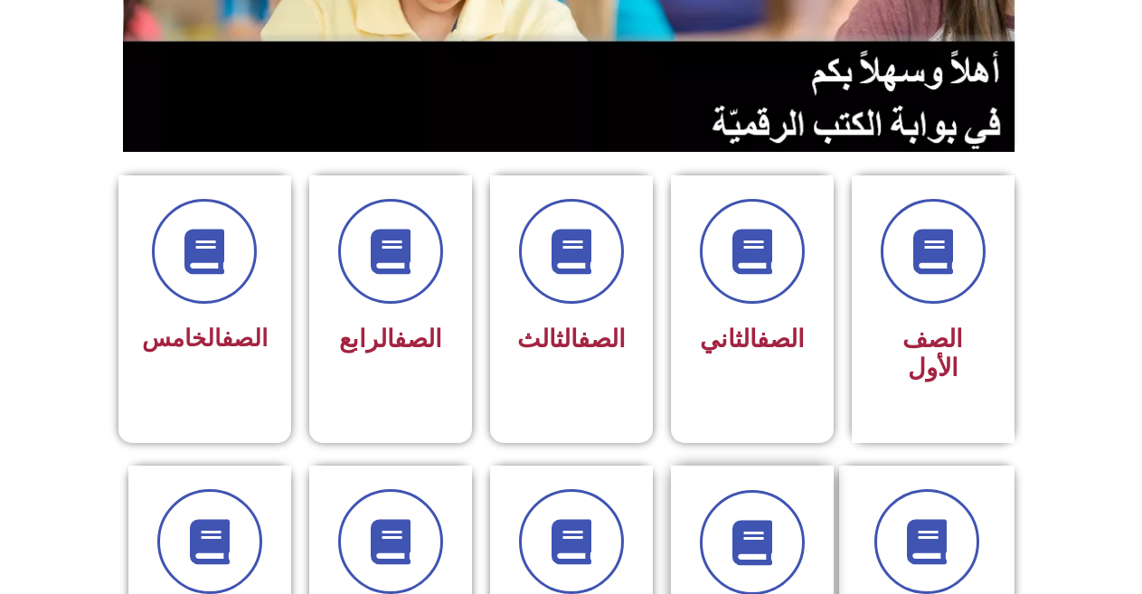
scroll to position [362, 0]
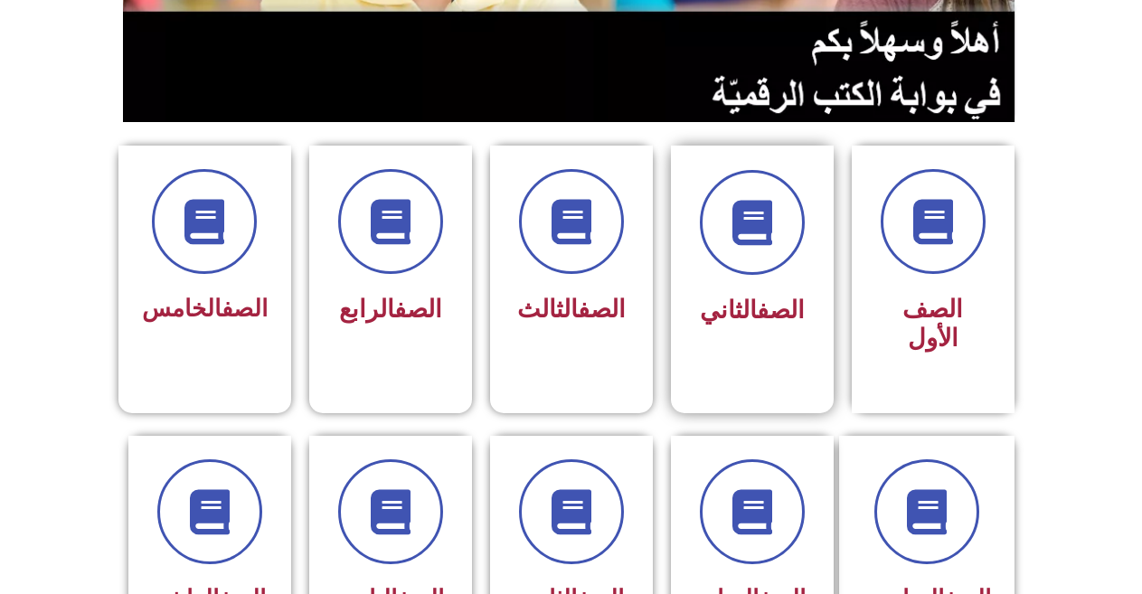
click at [771, 296] on link "الصف" at bounding box center [781, 310] width 48 height 29
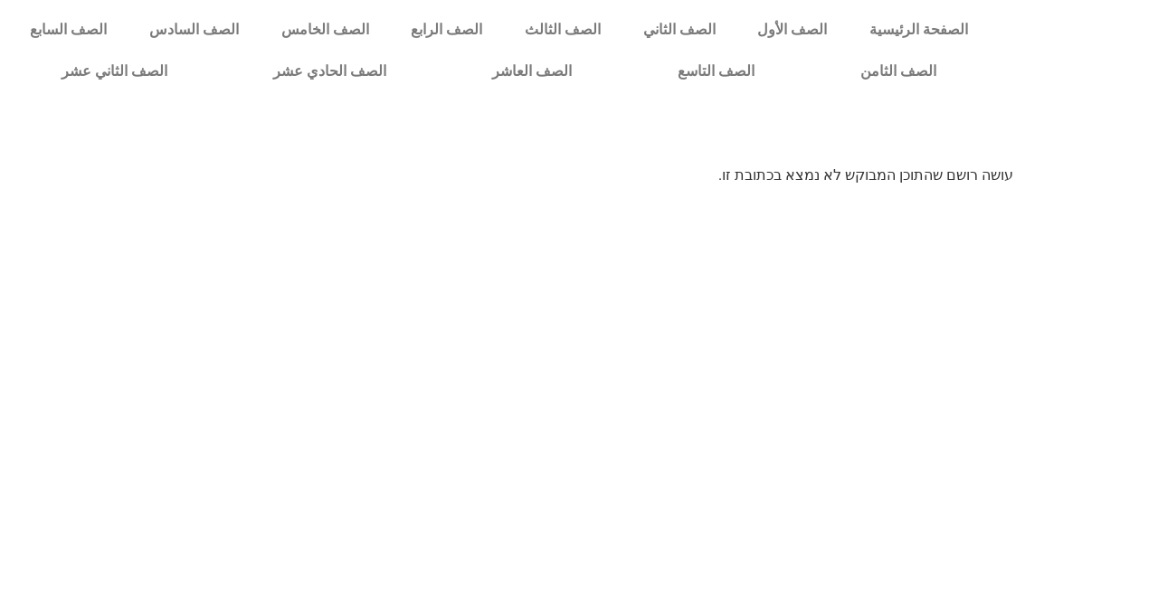
scroll to position [0, 50]
click at [698, 28] on link "الصف الثاني" at bounding box center [678, 30] width 115 height 42
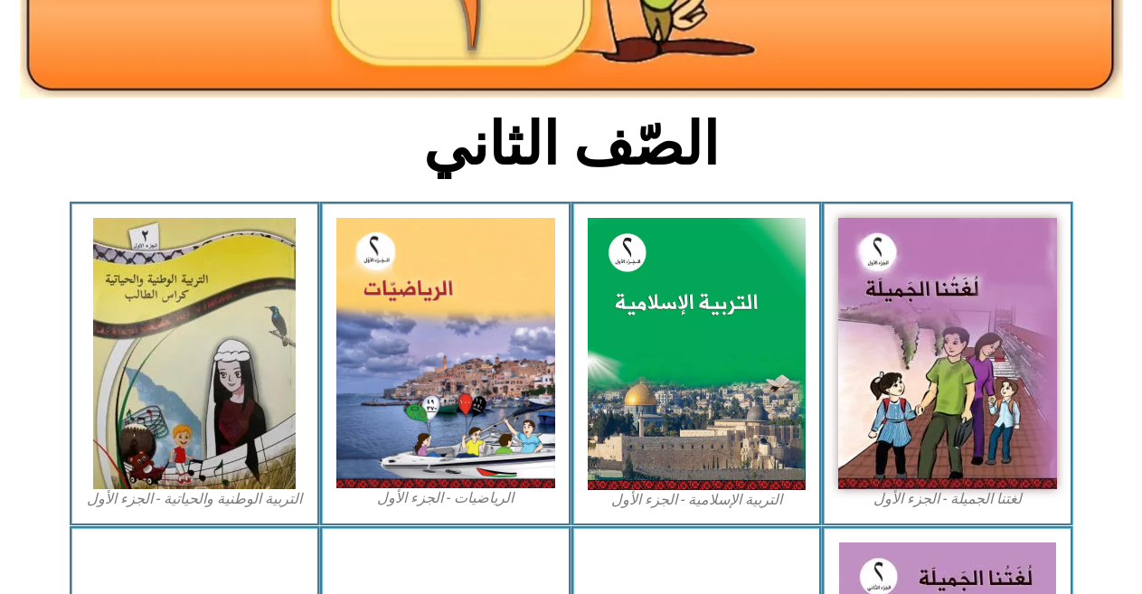
scroll to position [362, 0]
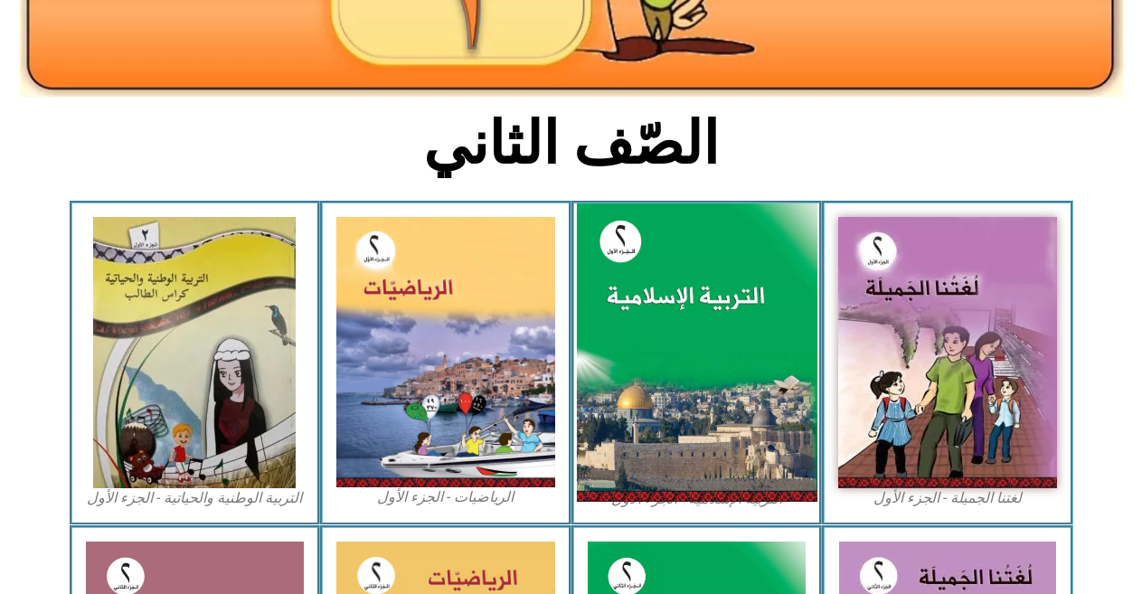
click at [635, 339] on img at bounding box center [696, 353] width 241 height 299
click at [665, 292] on img at bounding box center [696, 353] width 241 height 299
click at [665, 291] on img at bounding box center [696, 353] width 241 height 299
drag, startPoint x: 665, startPoint y: 291, endPoint x: 681, endPoint y: 275, distance: 23.0
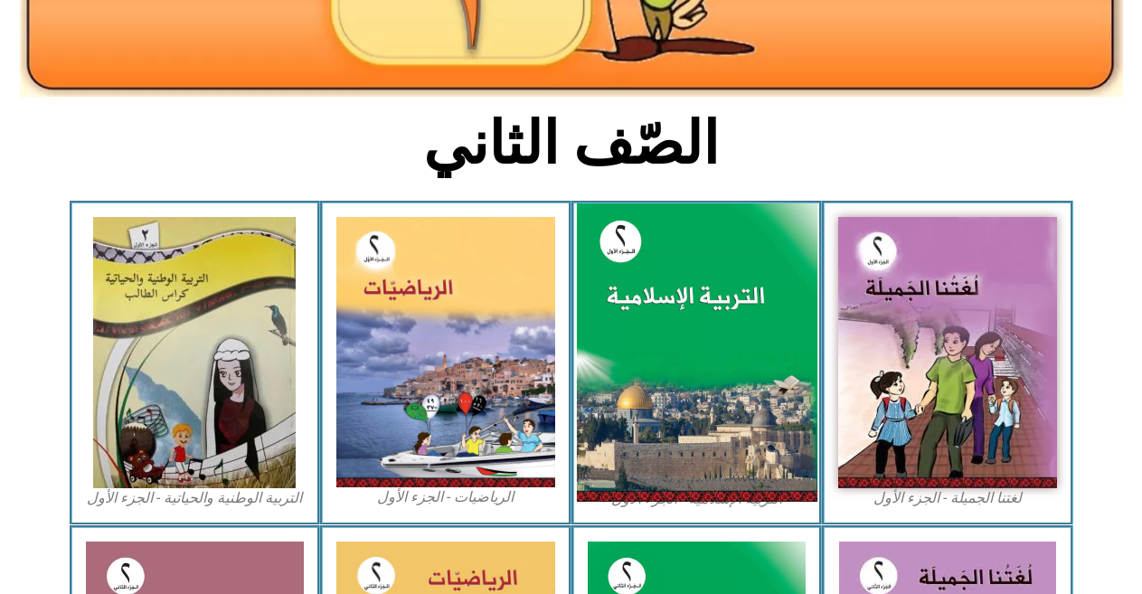
click at [664, 290] on img at bounding box center [696, 353] width 241 height 299
click at [733, 312] on img at bounding box center [696, 353] width 241 height 299
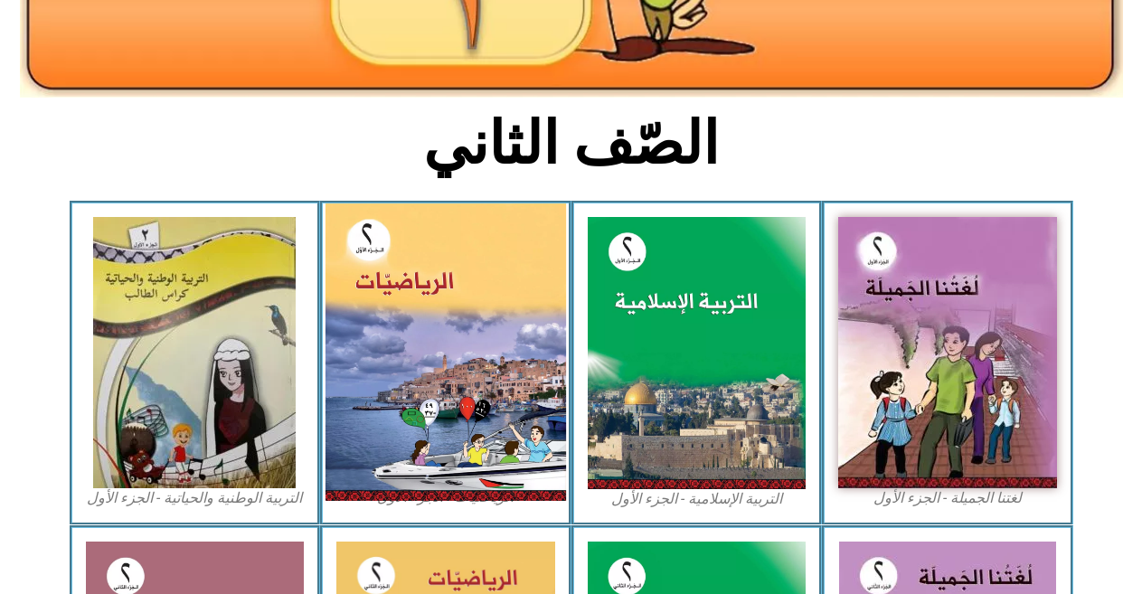
click at [412, 356] on img at bounding box center [446, 353] width 241 height 298
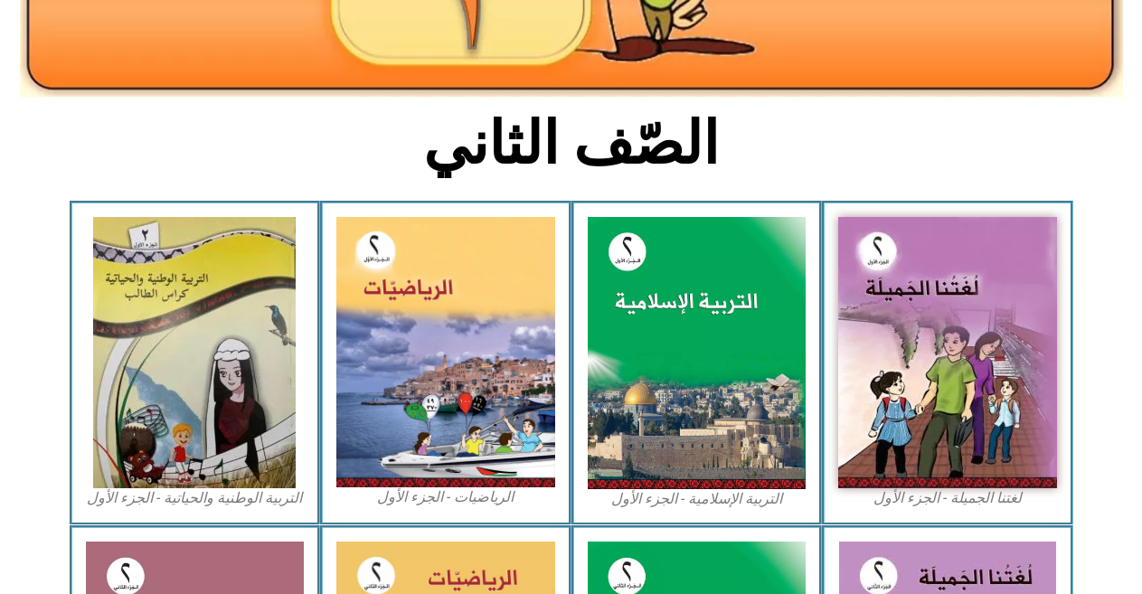
click at [90, 368] on figure "التربية الوطنية والحياتية - الجزء الأول​" at bounding box center [195, 362] width 219 height 291
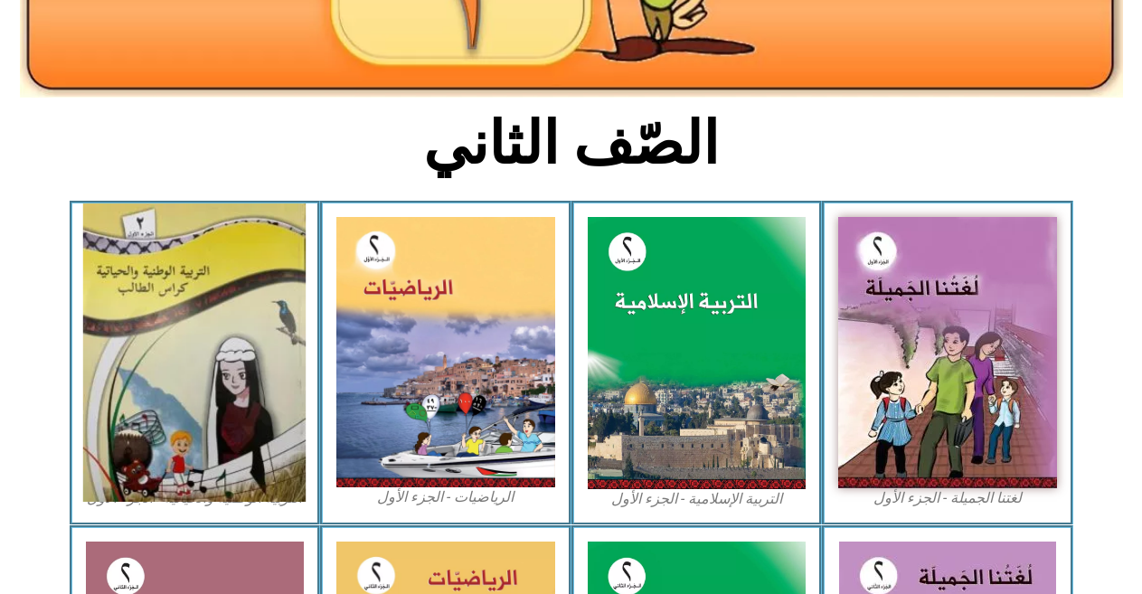
click at [157, 340] on img at bounding box center [194, 353] width 223 height 299
click at [157, 339] on img at bounding box center [194, 353] width 223 height 299
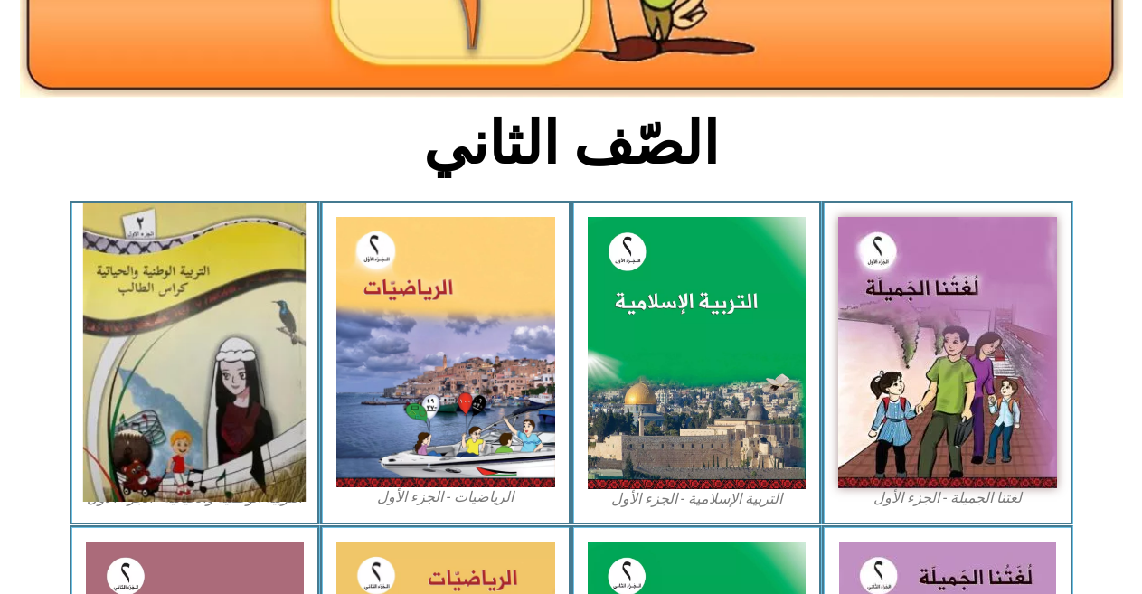
click at [157, 339] on img at bounding box center [194, 353] width 223 height 299
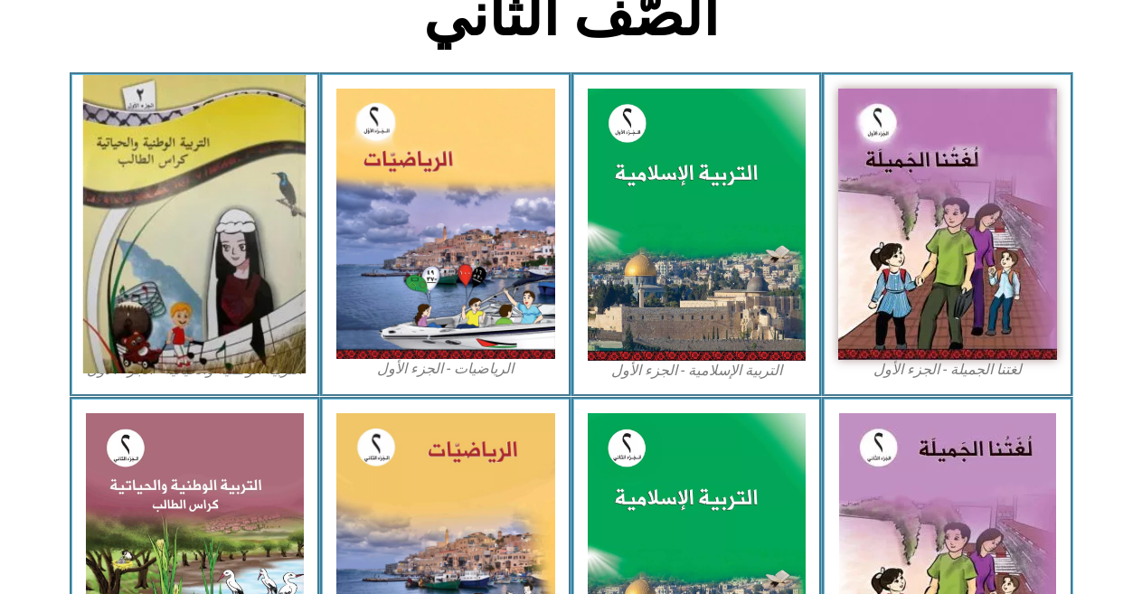
scroll to position [697, 0]
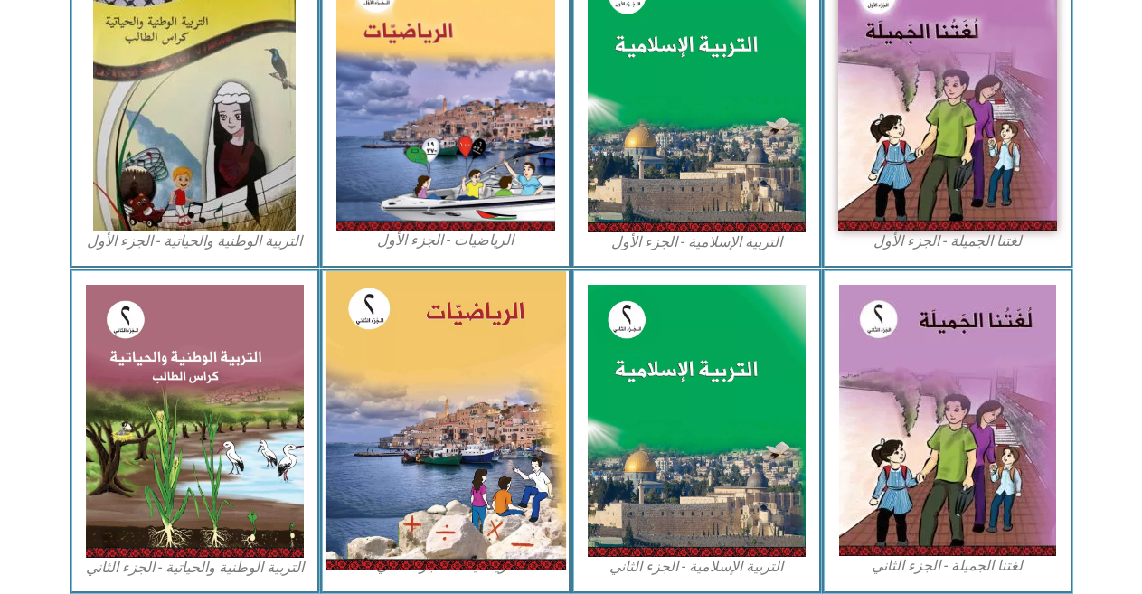
click at [423, 324] on img at bounding box center [446, 420] width 241 height 299
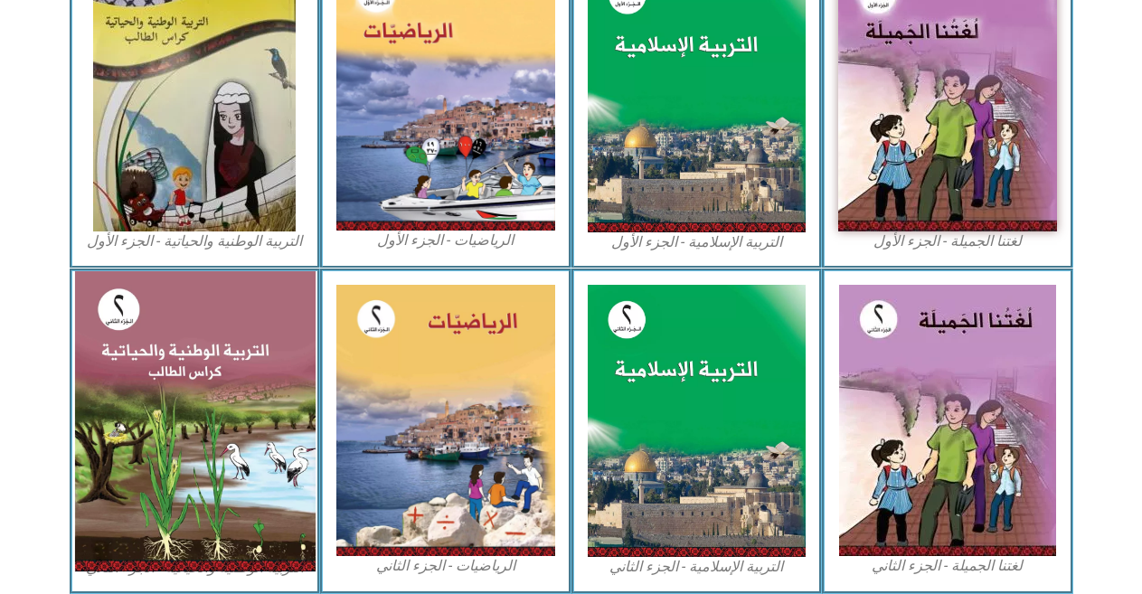
click at [246, 361] on img at bounding box center [194, 421] width 241 height 300
click at [240, 357] on img at bounding box center [194, 421] width 241 height 300
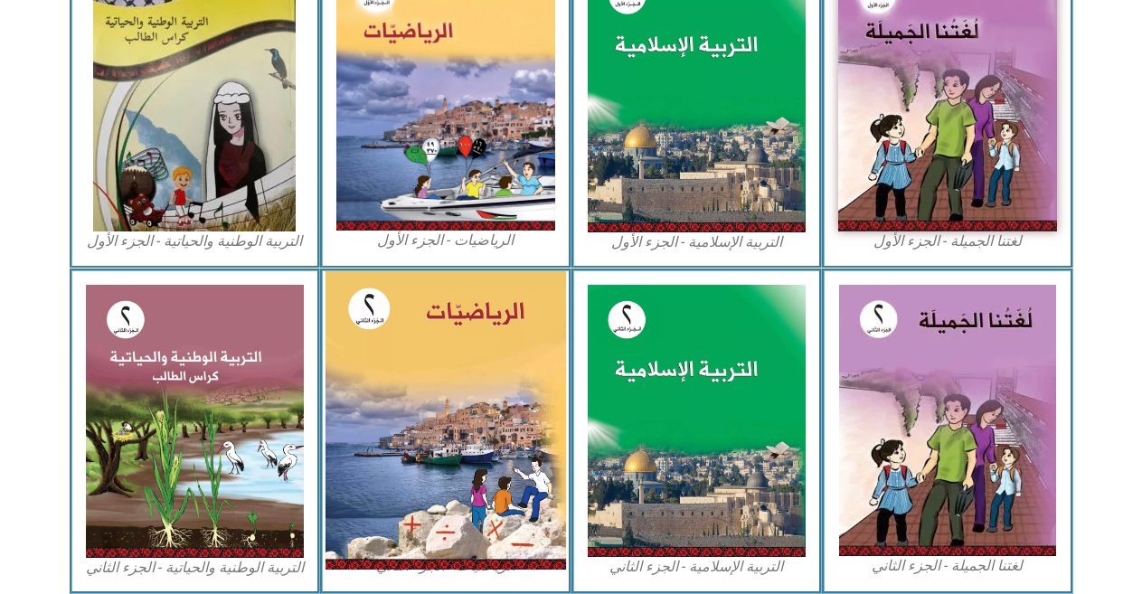
drag, startPoint x: 240, startPoint y: 357, endPoint x: 538, endPoint y: 350, distance: 298.6
click at [242, 355] on img at bounding box center [195, 421] width 219 height 273
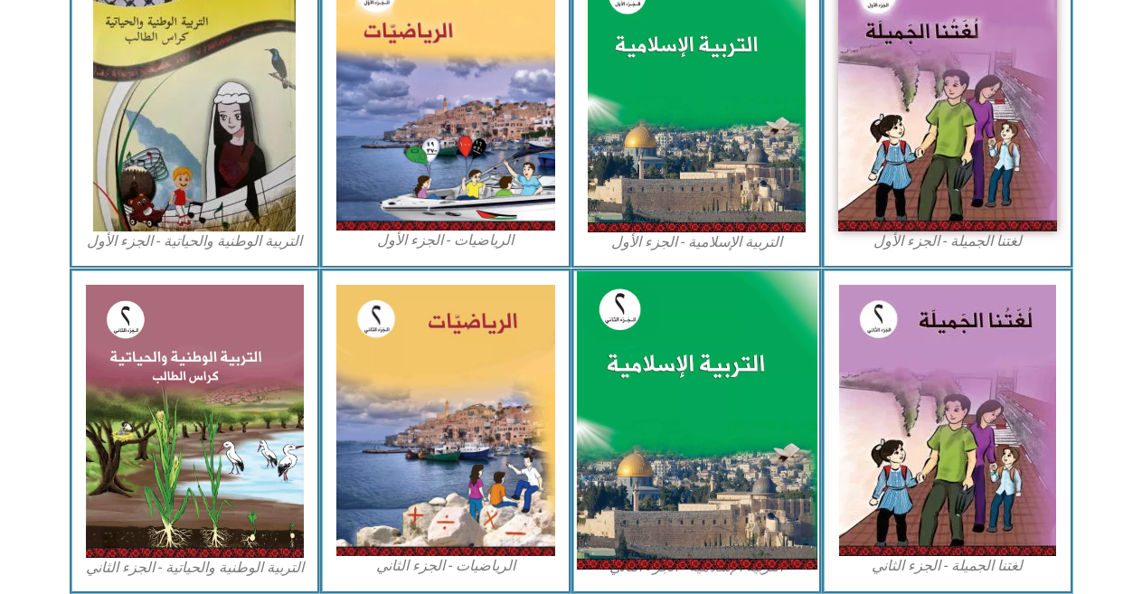
click at [795, 379] on img at bounding box center [696, 420] width 241 height 299
click at [792, 381] on img at bounding box center [696, 420] width 241 height 299
click at [793, 382] on img at bounding box center [696, 420] width 241 height 299
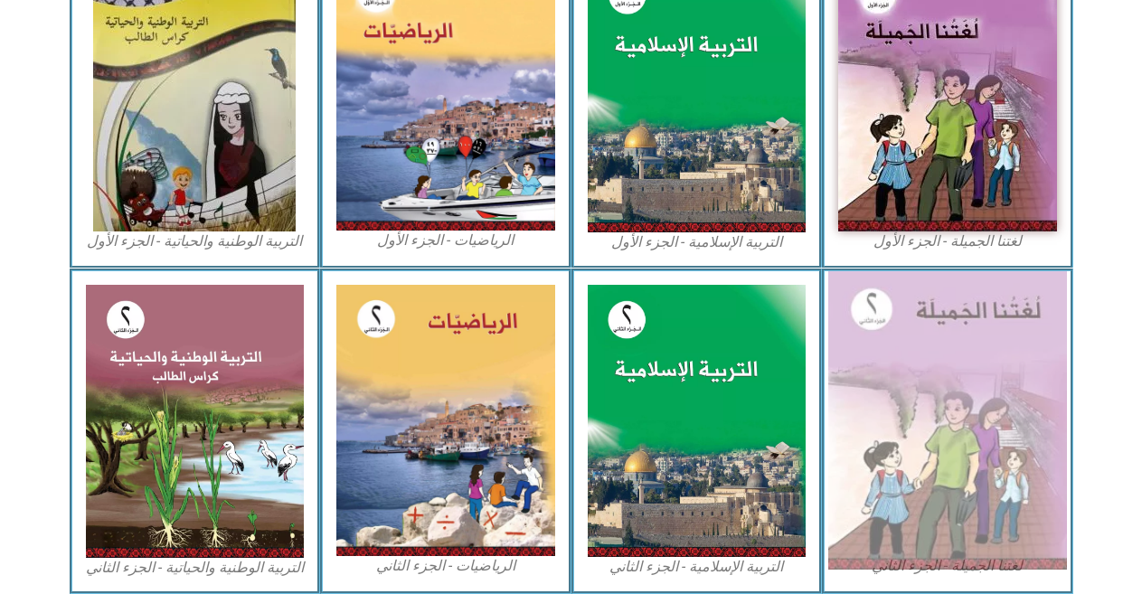
click at [895, 382] on img at bounding box center [948, 420] width 239 height 299
click at [895, 383] on img at bounding box center [948, 420] width 239 height 299
click at [895, 384] on img at bounding box center [948, 420] width 239 height 299
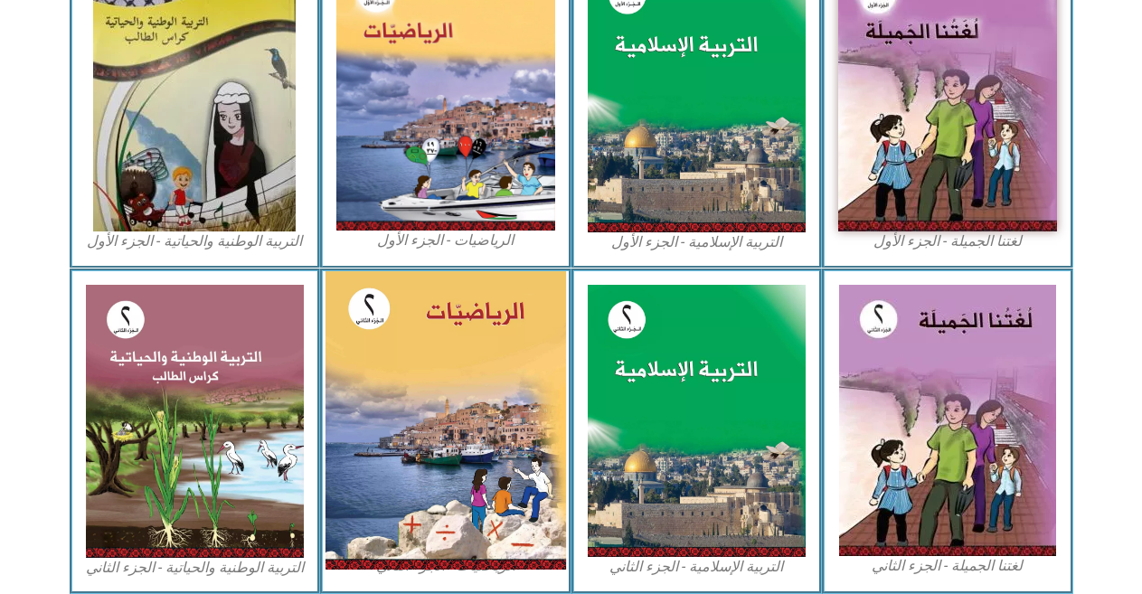
click at [536, 408] on img at bounding box center [446, 420] width 241 height 299
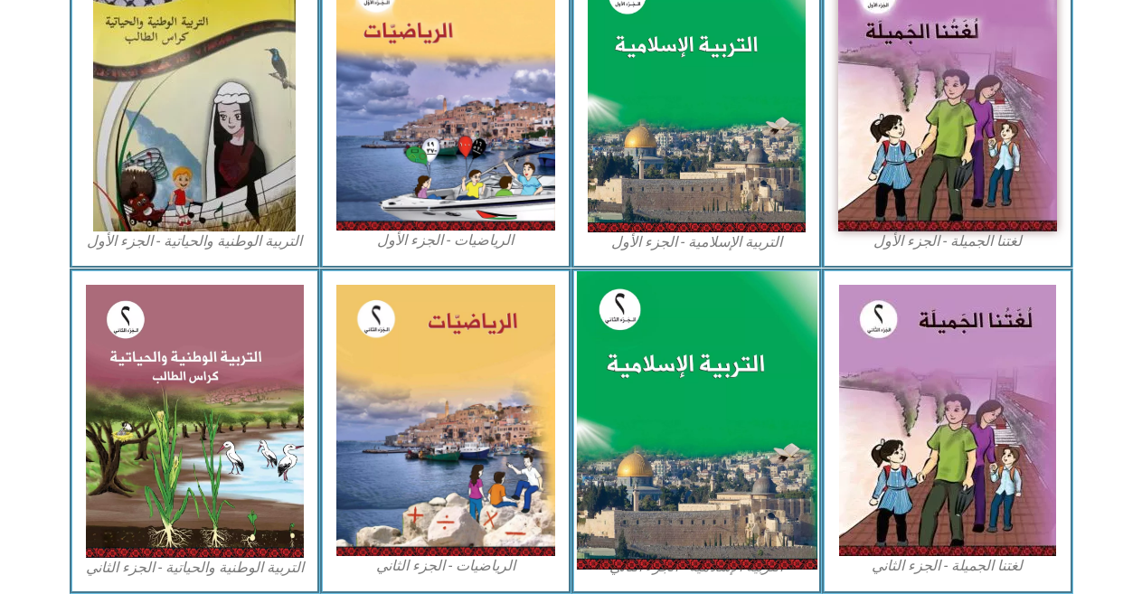
click at [634, 358] on img at bounding box center [696, 420] width 241 height 299
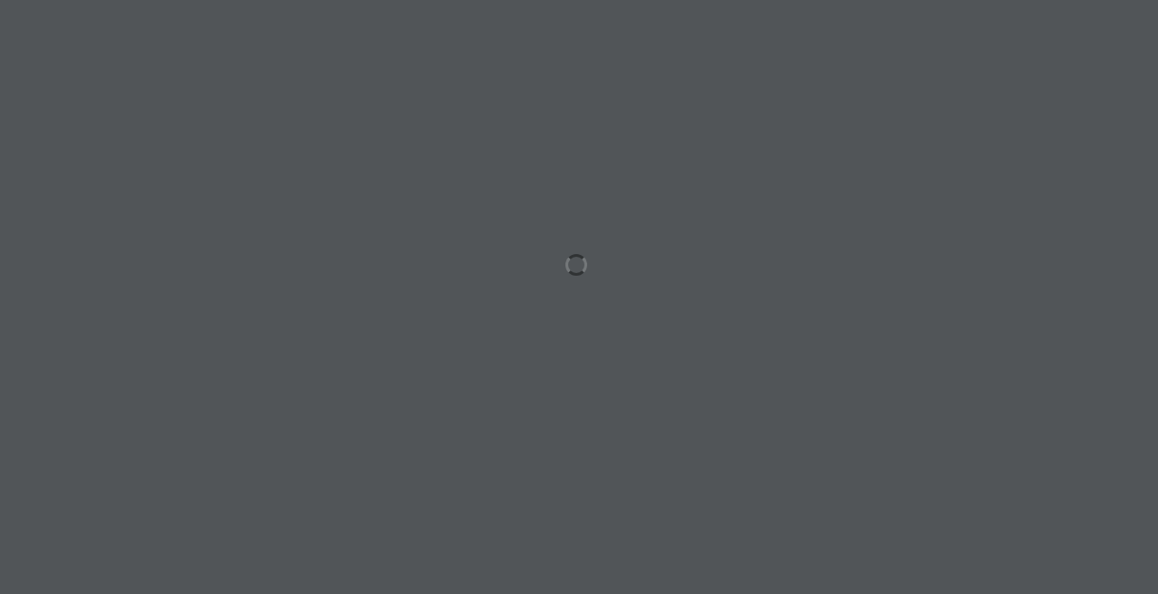
scroll to position [0, 50]
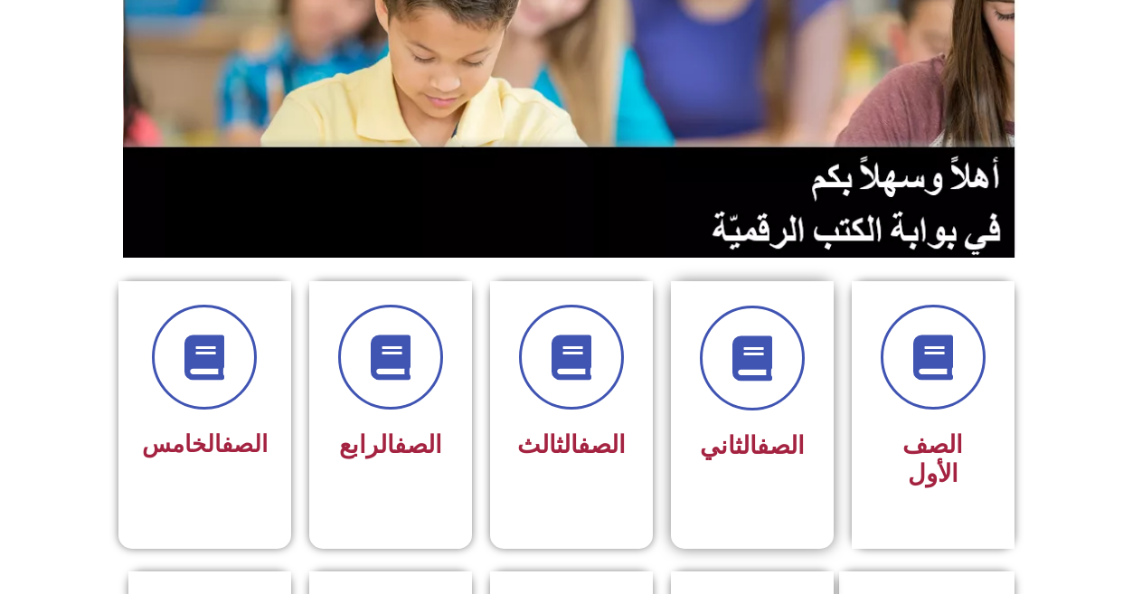
scroll to position [271, 0]
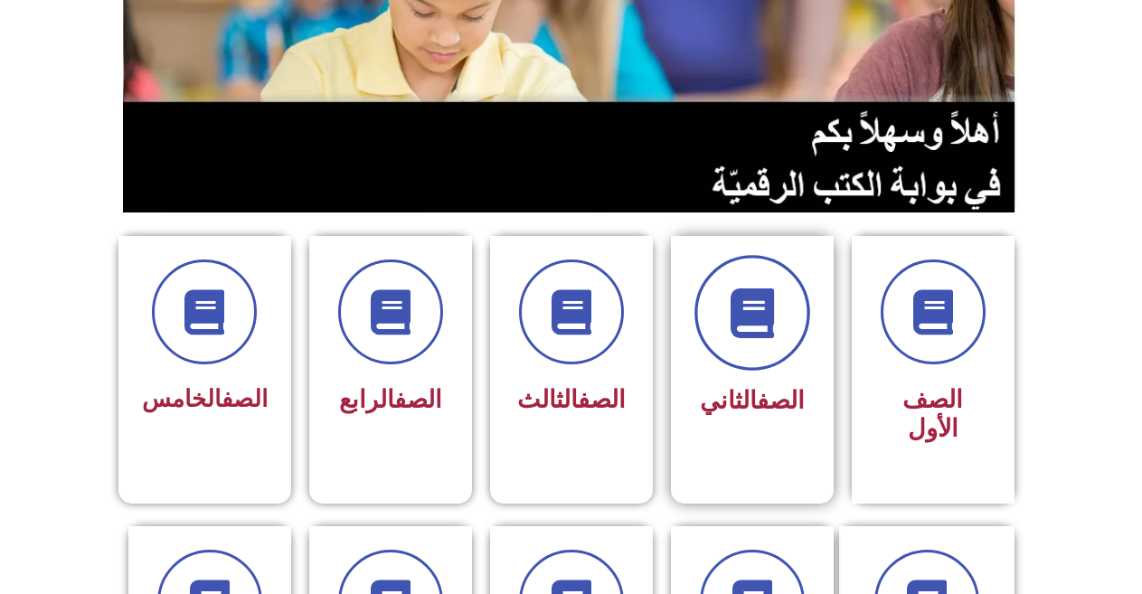
click at [721, 354] on span at bounding box center [753, 313] width 116 height 116
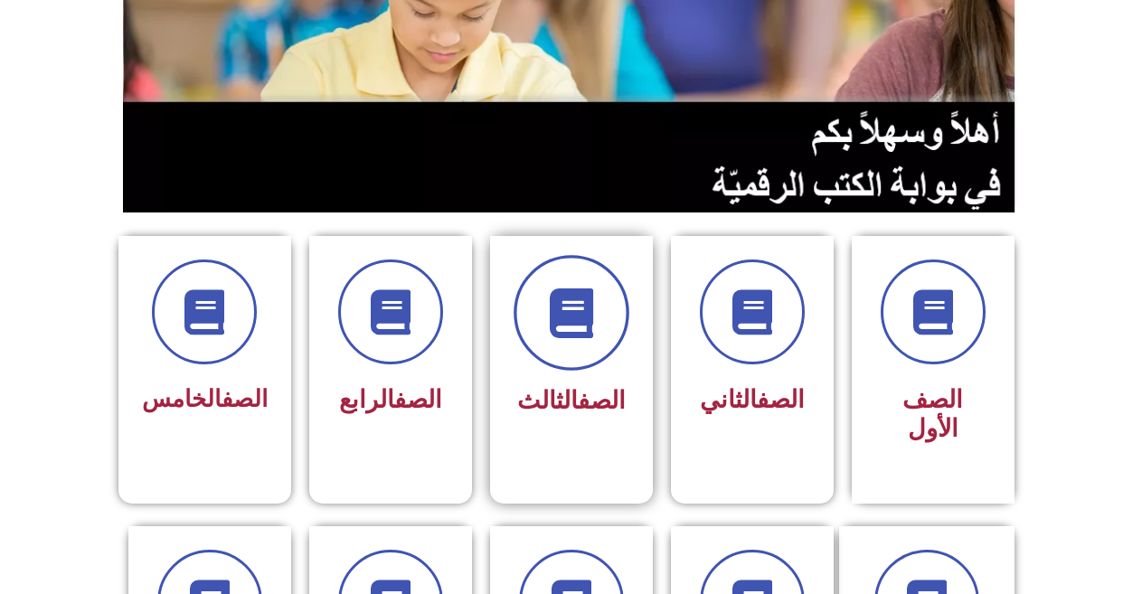
click at [590, 346] on span at bounding box center [572, 313] width 116 height 116
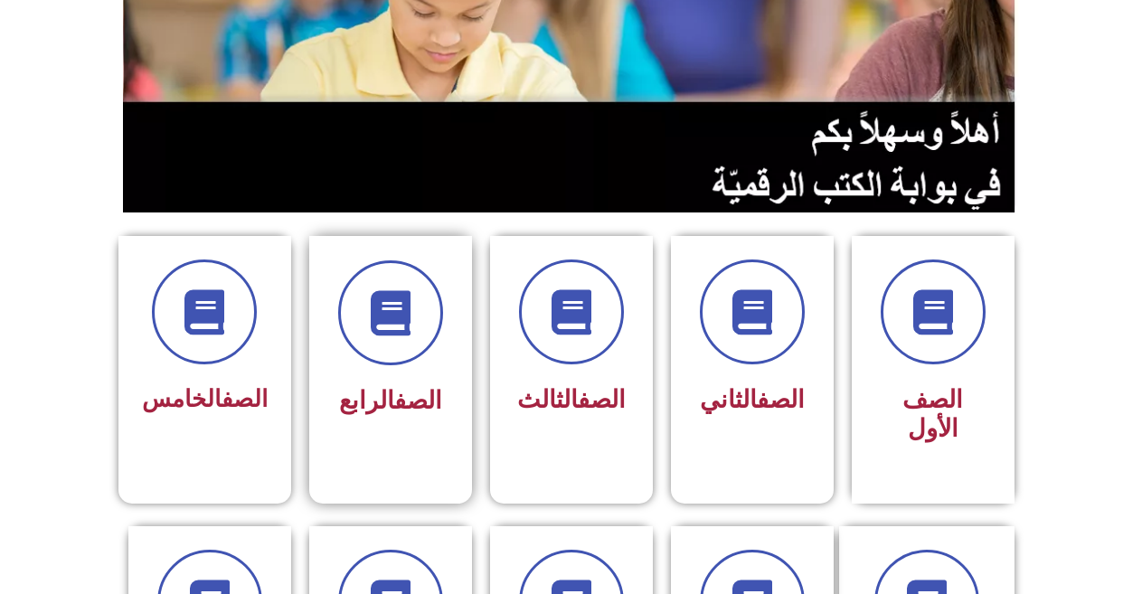
click at [354, 355] on div at bounding box center [391, 313] width 114 height 105
click at [855, 102] on img at bounding box center [571, 53] width 897 height 318
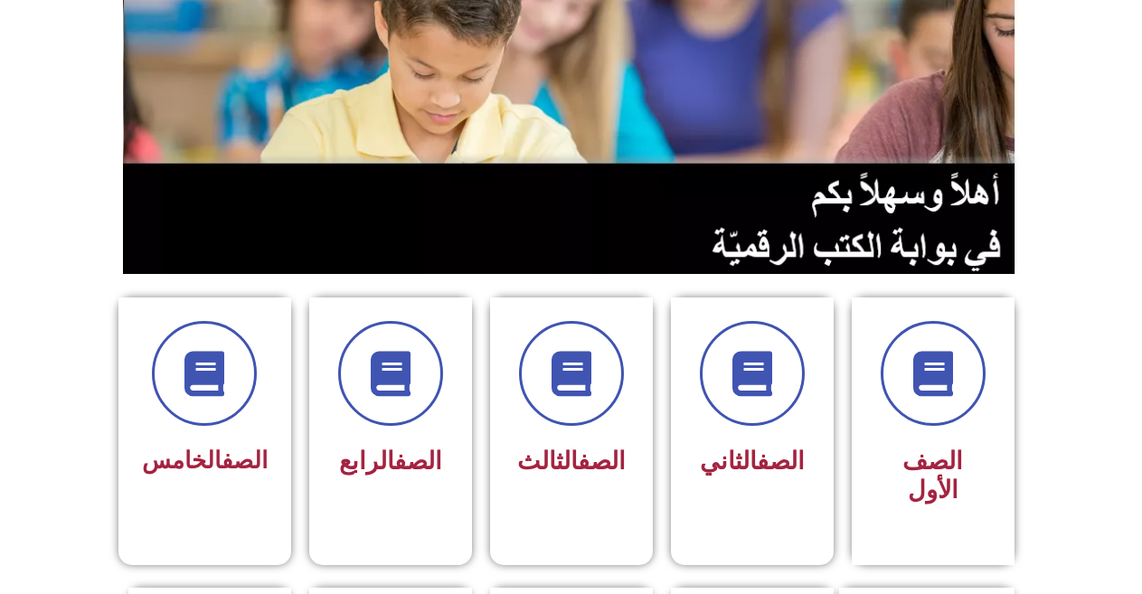
scroll to position [0, 0]
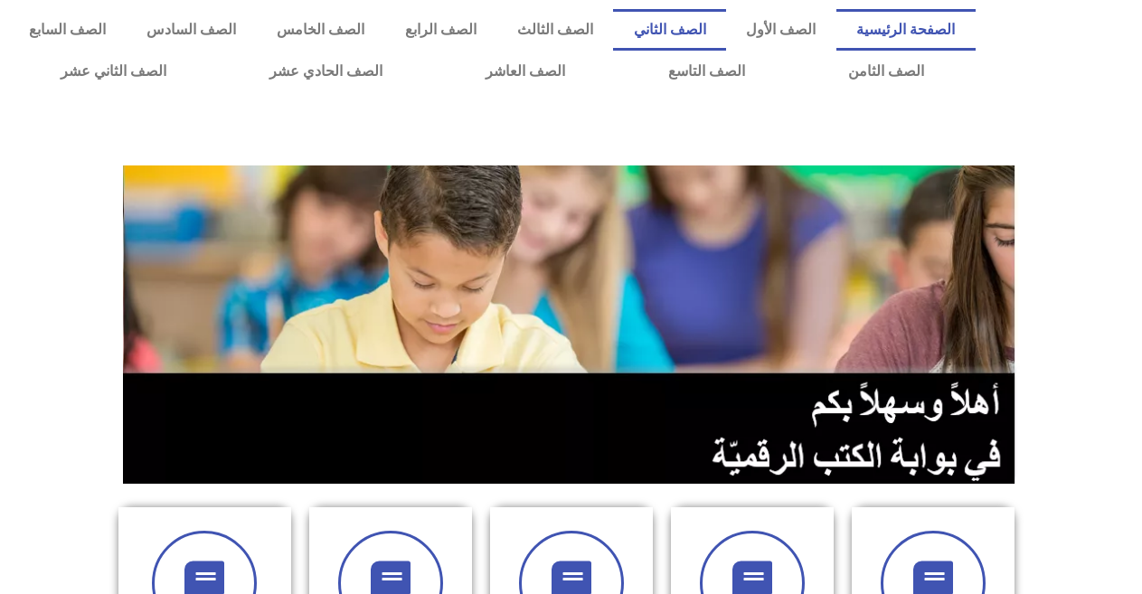
click at [707, 27] on link "الصف الثاني" at bounding box center [669, 30] width 113 height 42
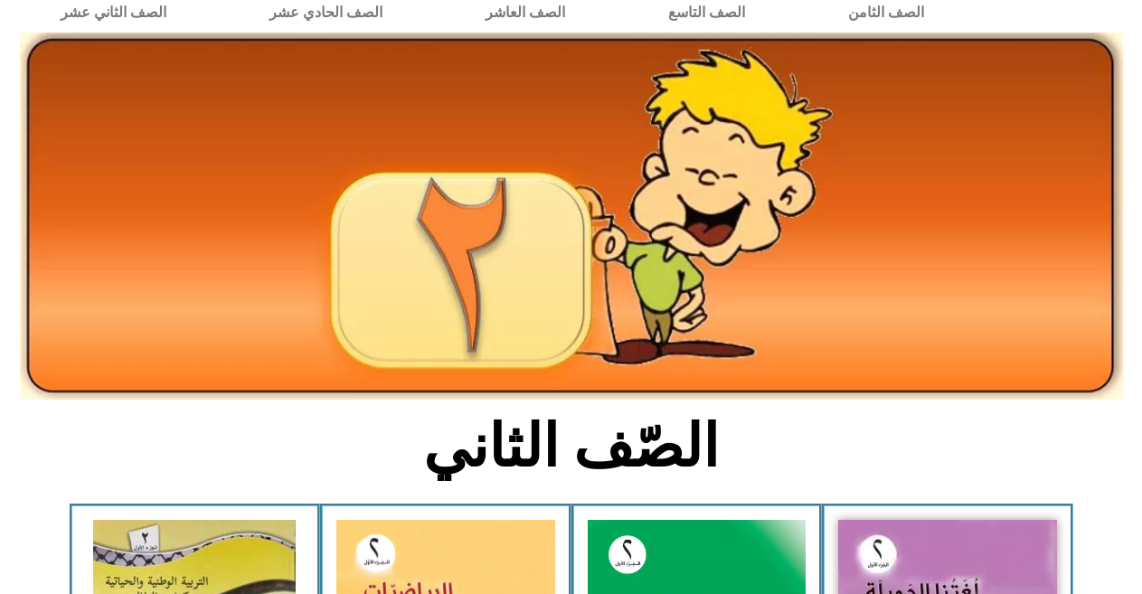
scroll to position [90, 0]
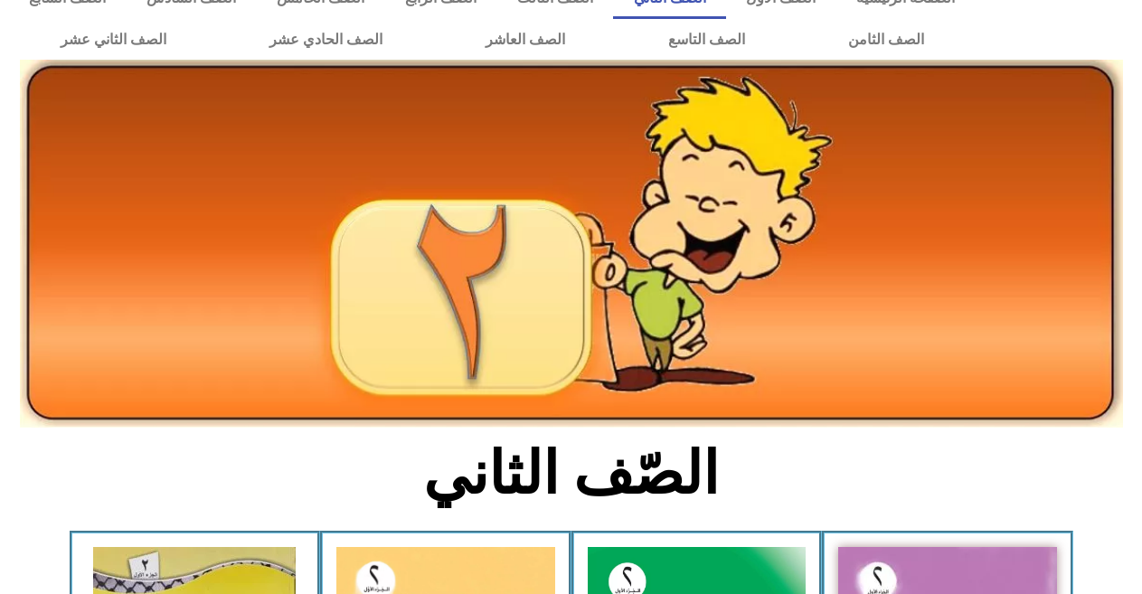
scroll to position [0, 0]
